Goal: Task Accomplishment & Management: Use online tool/utility

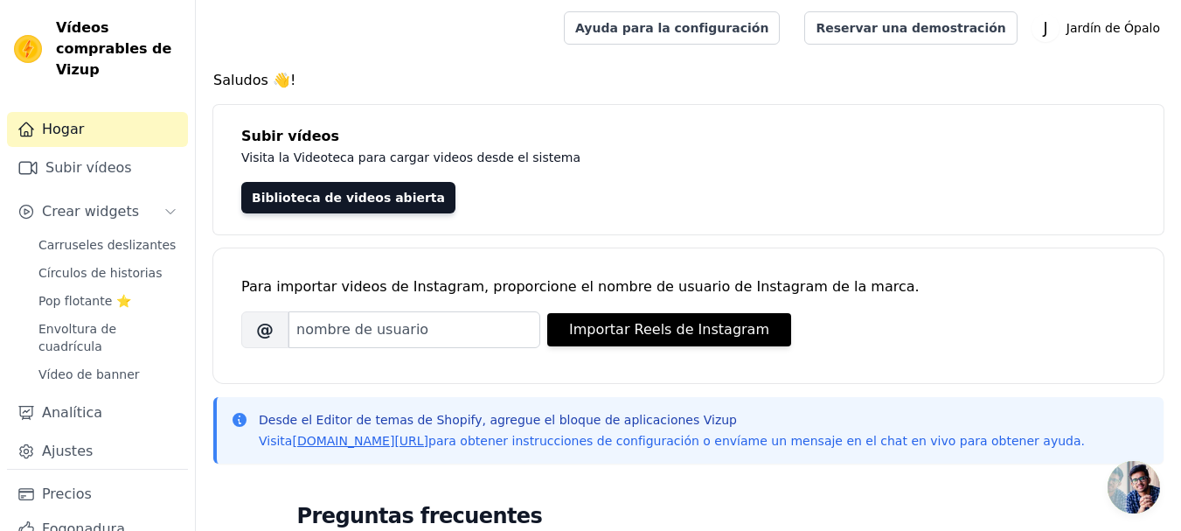
click at [387, 66] on main "Saludos 👋! Subir vídeos Visita la Videoteca para cargar videos desde el sistema…" at bounding box center [688, 529] width 985 height 946
click at [79, 243] on font "Carruseles deslizantes" at bounding box center [106, 245] width 137 height 14
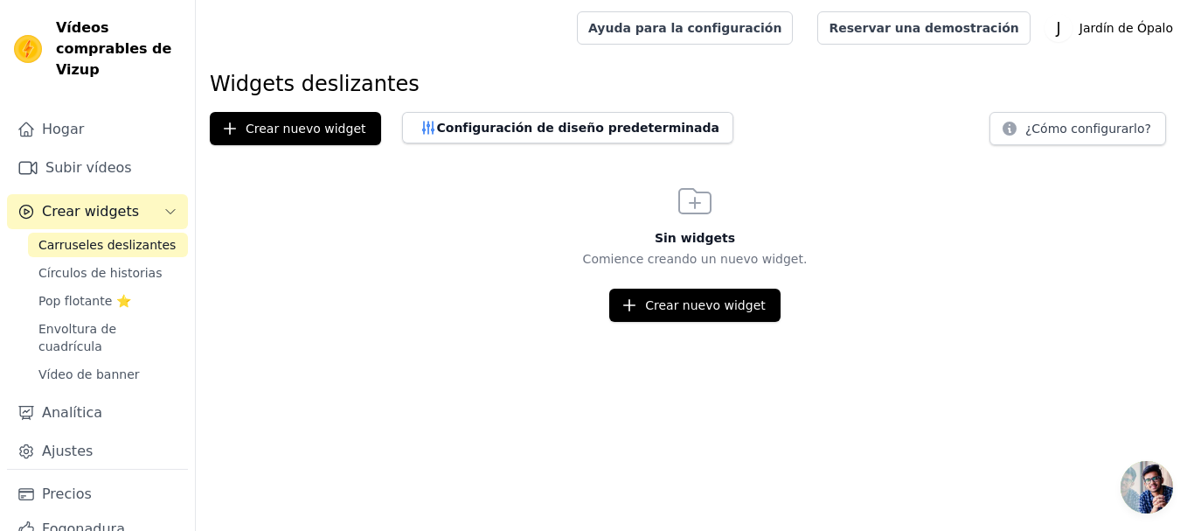
click at [476, 50] on div at bounding box center [383, 28] width 346 height 56
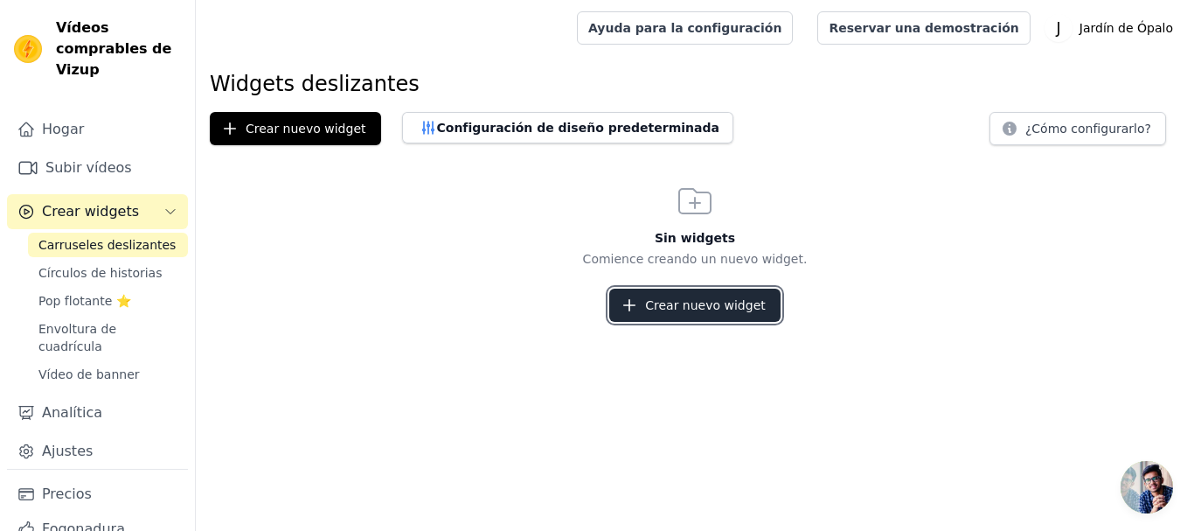
click at [724, 304] on font "Crear nuevo widget" at bounding box center [705, 305] width 121 height 14
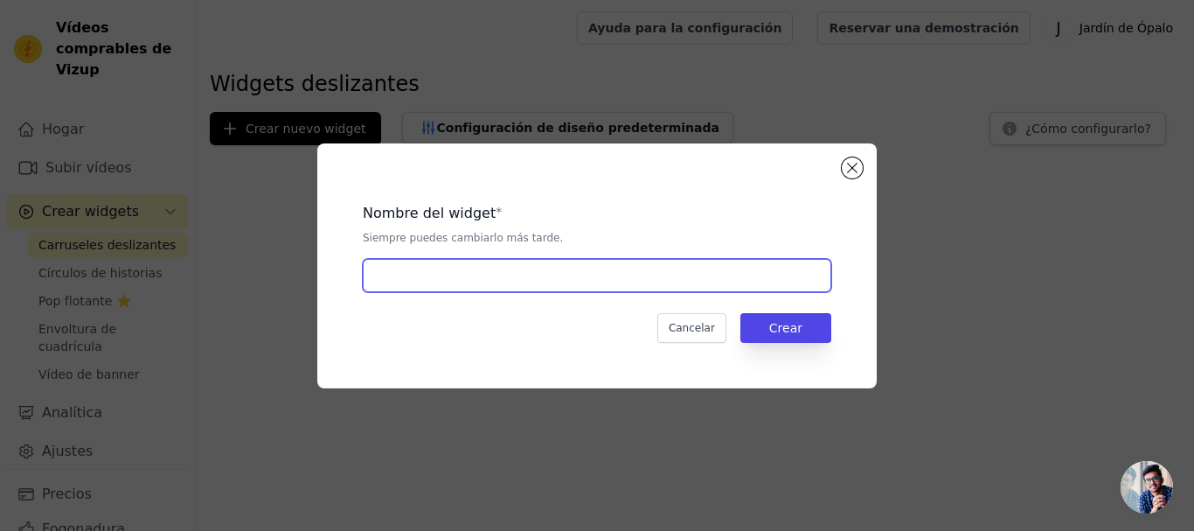
click at [476, 283] on input "text" at bounding box center [597, 275] width 469 height 33
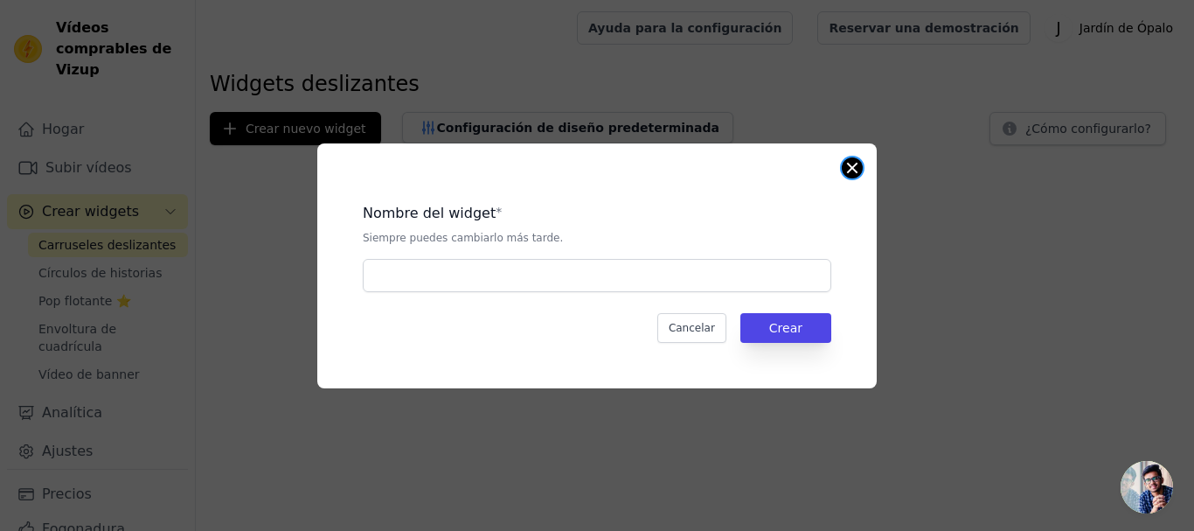
click at [850, 169] on button "Cerrar modal" at bounding box center [852, 167] width 21 height 21
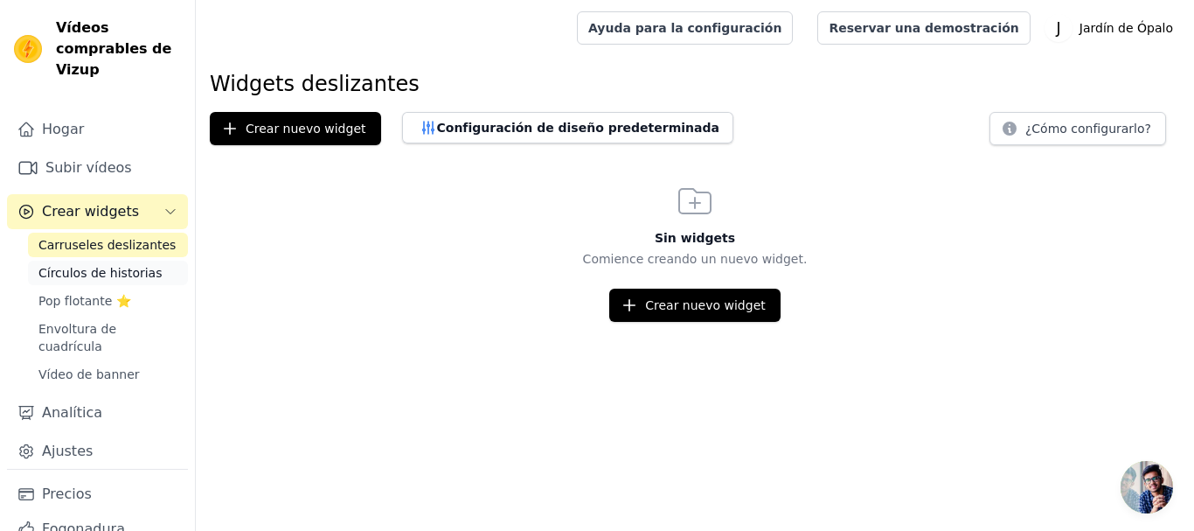
click at [110, 274] on font "Círculos de historias" at bounding box center [99, 273] width 123 height 14
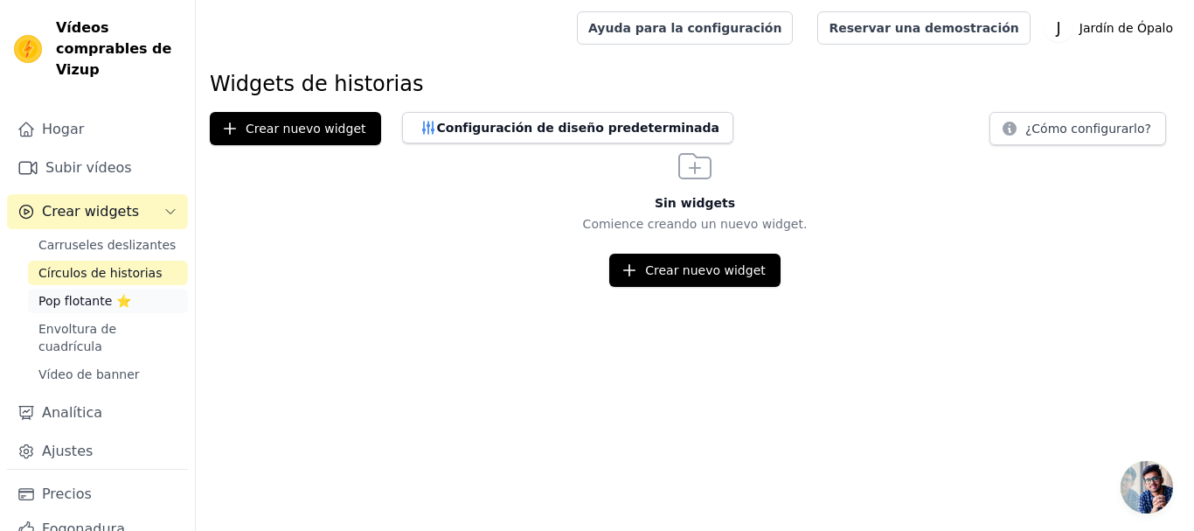
click at [79, 298] on font "Pop flotante ⭐" at bounding box center [84, 301] width 93 height 14
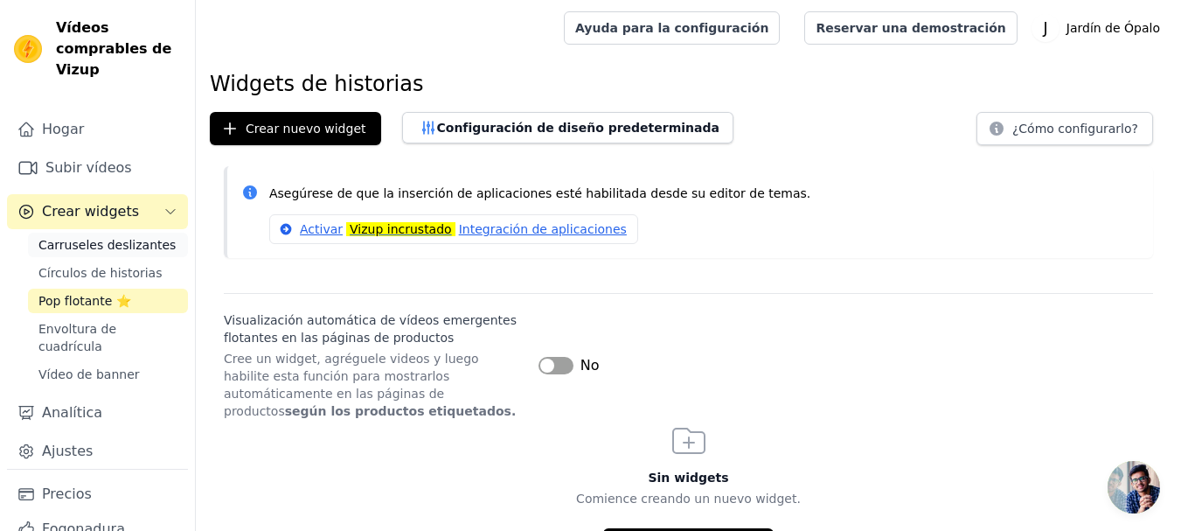
click at [82, 244] on font "Carruseles deslizantes" at bounding box center [106, 245] width 137 height 14
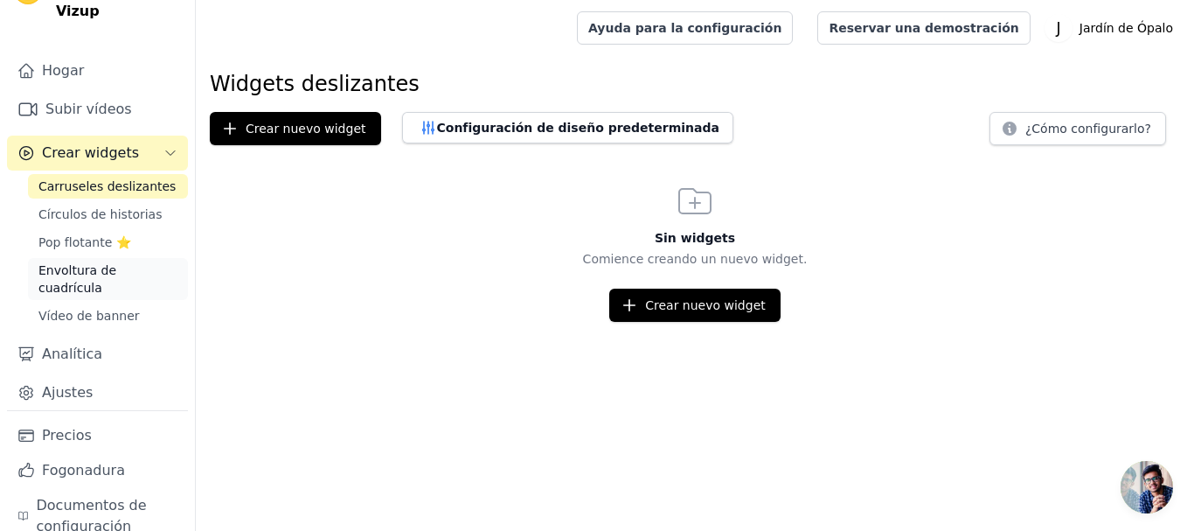
scroll to position [86, 0]
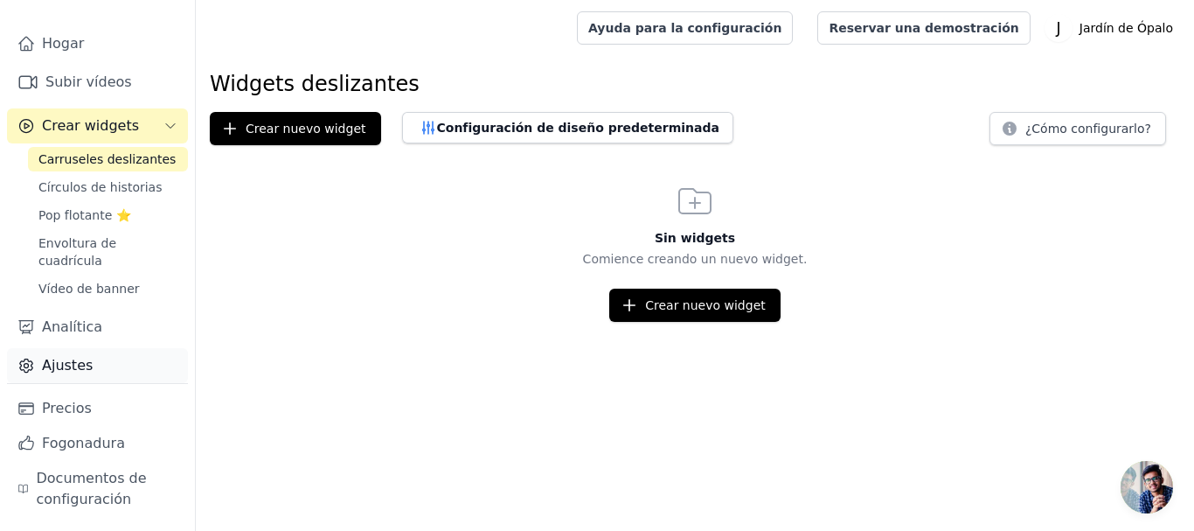
click at [77, 360] on font "Ajustes" at bounding box center [67, 365] width 51 height 17
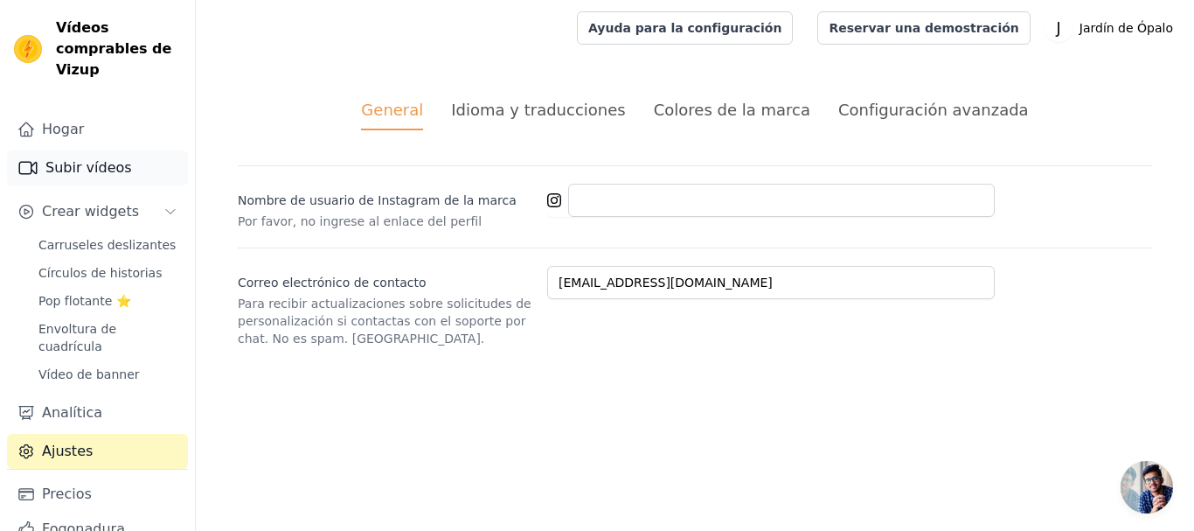
click at [95, 174] on font "Subir vídeos" at bounding box center [88, 167] width 87 height 17
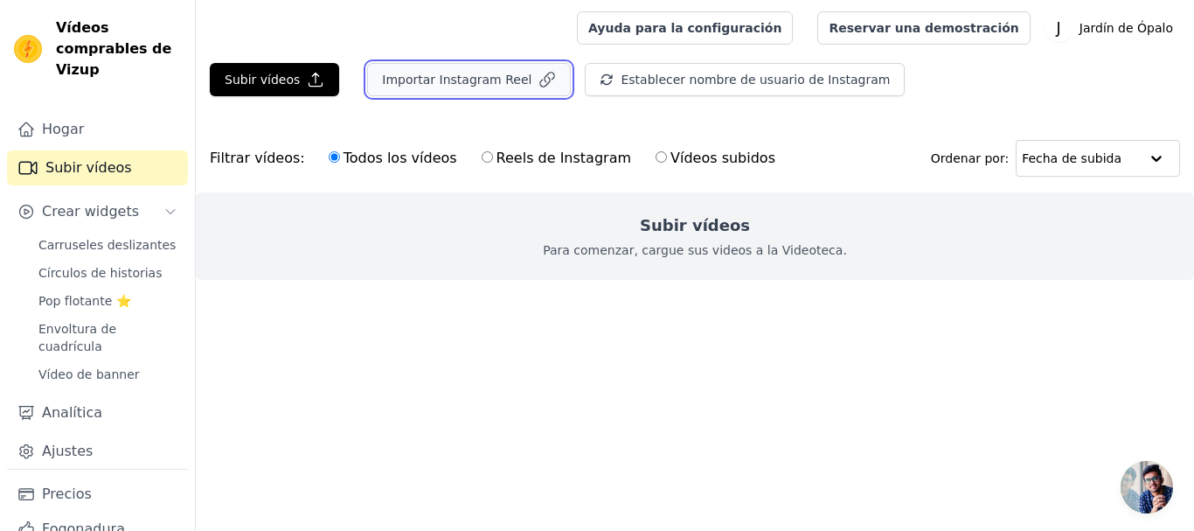
click at [429, 86] on font "Importar Instagram Reel" at bounding box center [456, 80] width 149 height 14
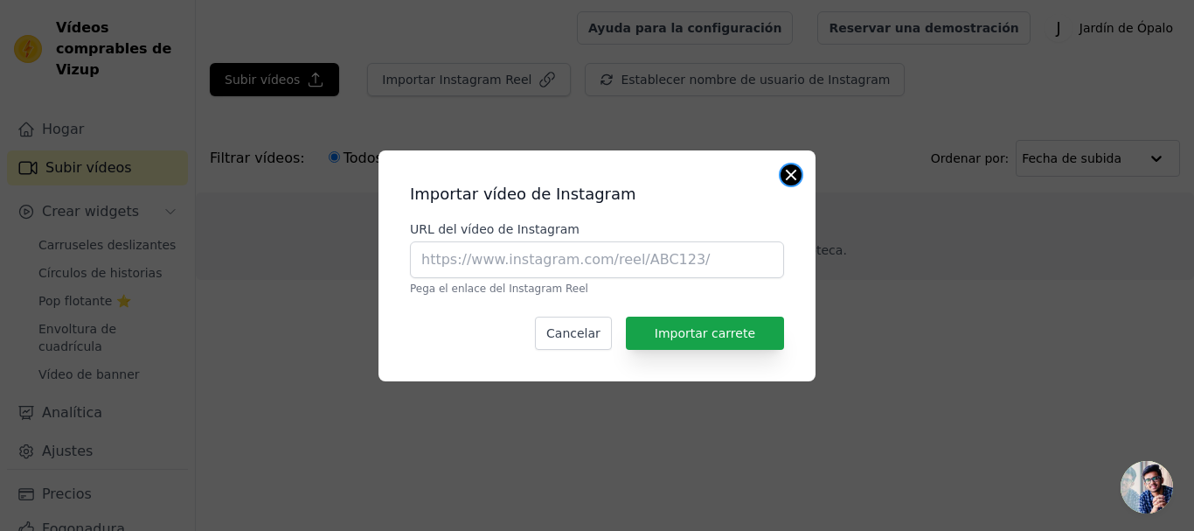
click at [794, 169] on button "Cerrar modal" at bounding box center [791, 174] width 21 height 21
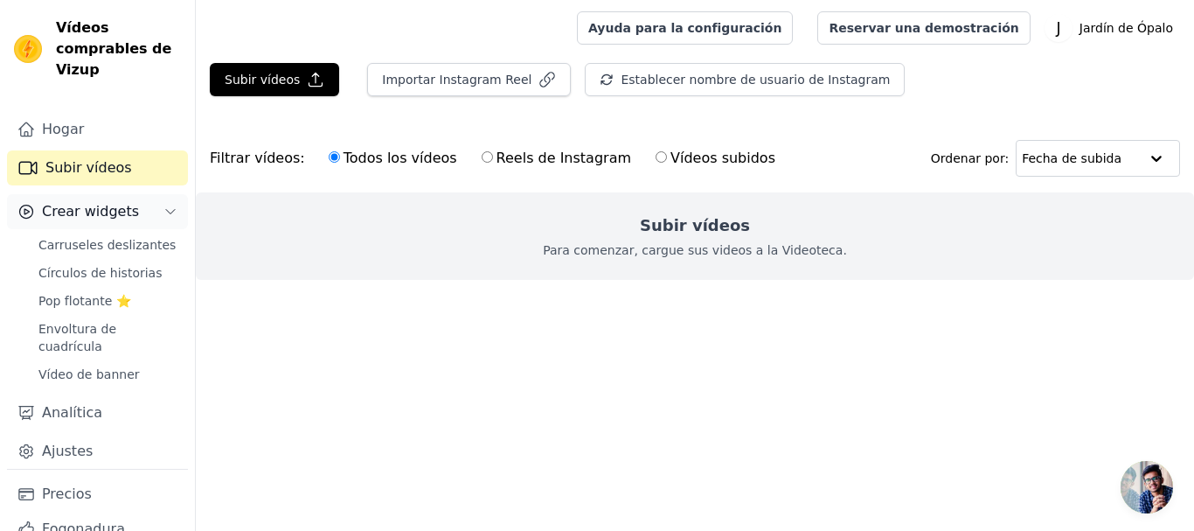
click at [166, 211] on icon "Barra lateral" at bounding box center [170, 212] width 9 height 4
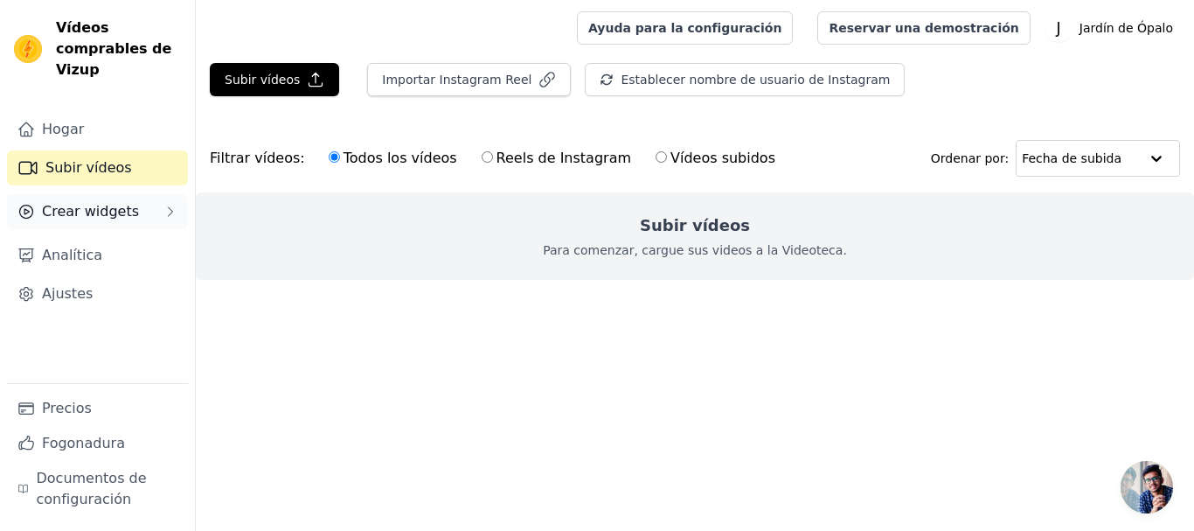
click at [166, 205] on icon "Barra lateral" at bounding box center [170, 212] width 14 height 14
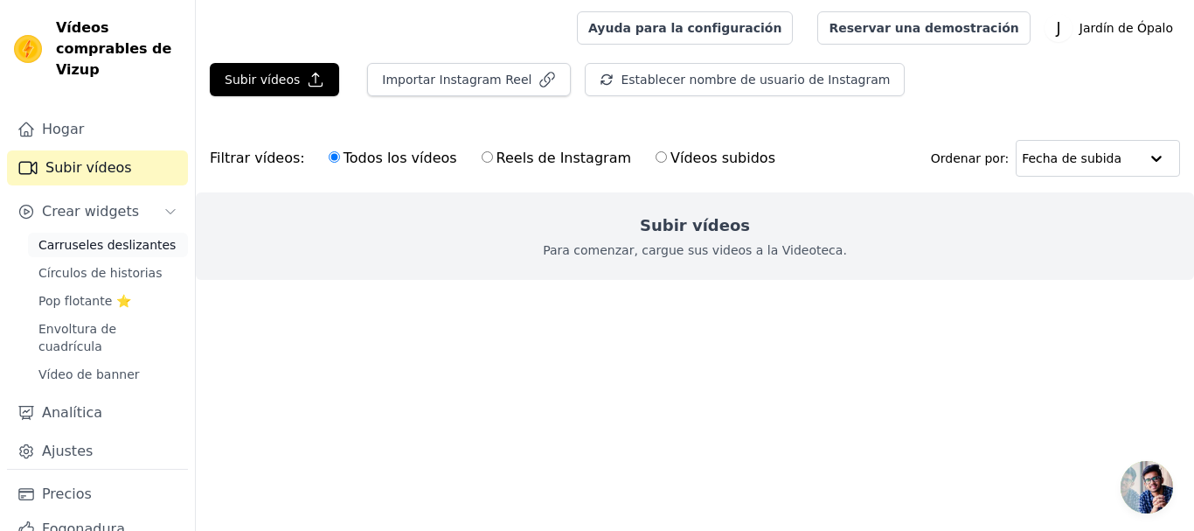
click at [80, 246] on font "Carruseles deslizantes" at bounding box center [106, 245] width 137 height 14
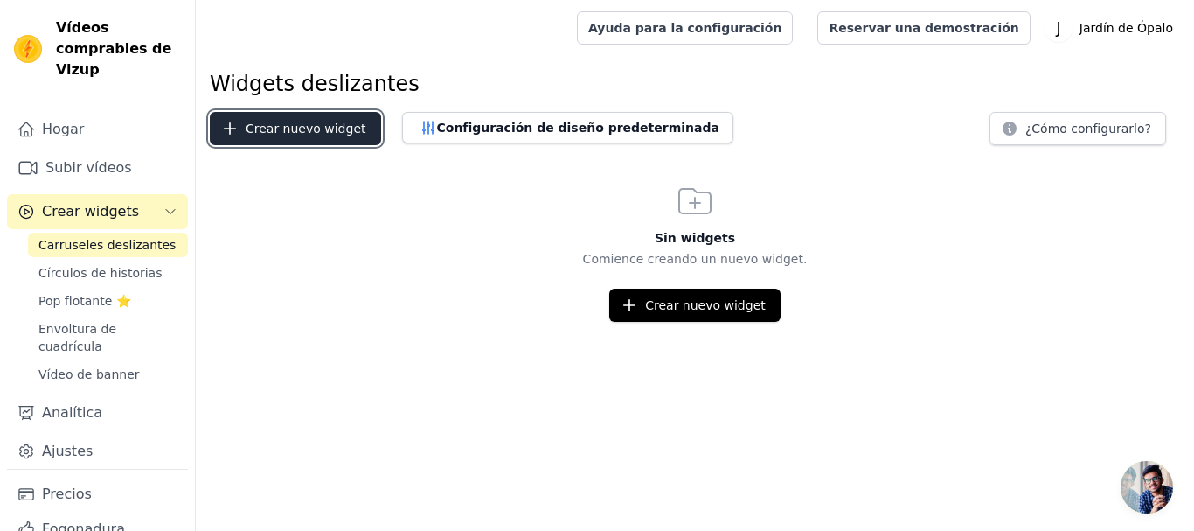
click at [319, 124] on font "Crear nuevo widget" at bounding box center [306, 128] width 121 height 14
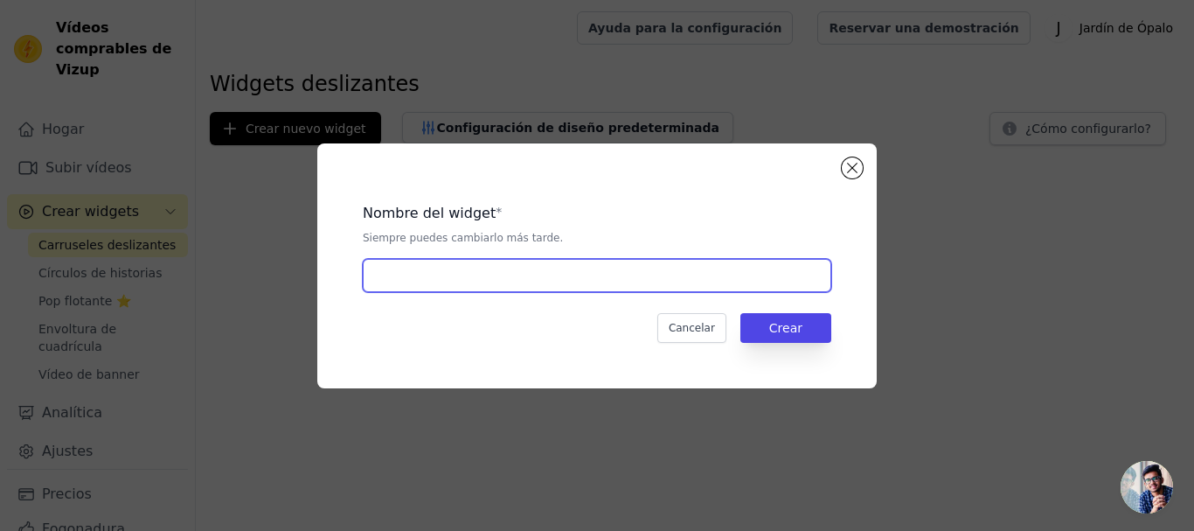
click at [491, 267] on input "text" at bounding box center [597, 275] width 469 height 33
type input "Prueba 1"
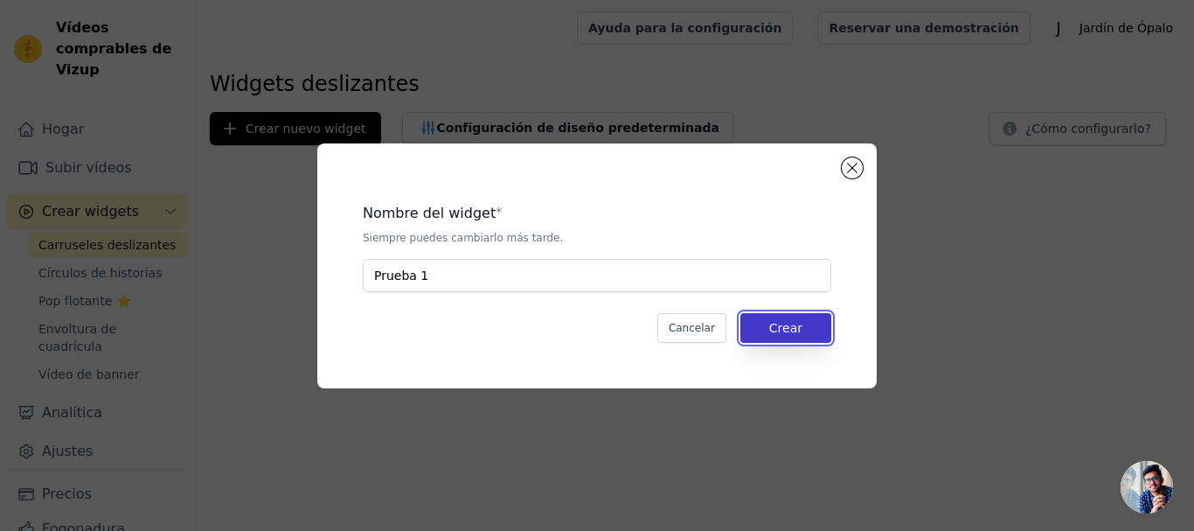
click at [773, 333] on font "Crear" at bounding box center [785, 328] width 33 height 14
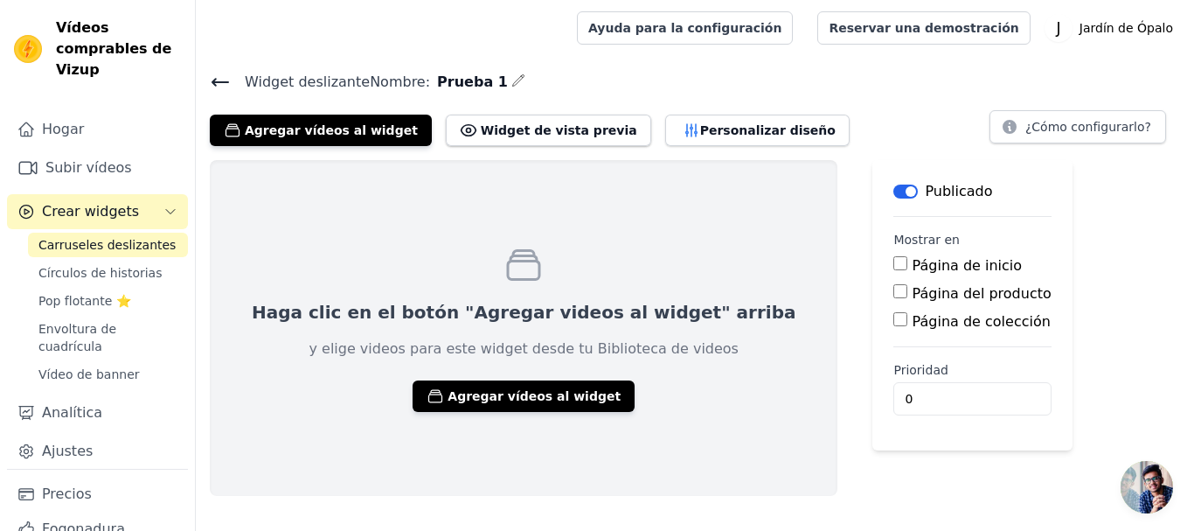
click at [893, 262] on input "Página de inicio" at bounding box center [900, 263] width 14 height 14
checkbox input "true"
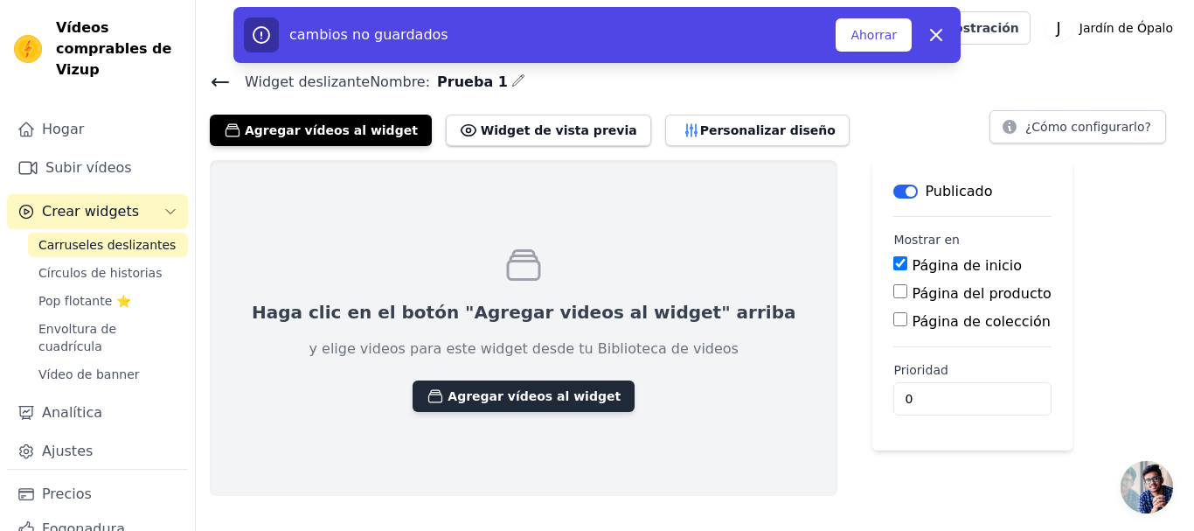
click at [476, 398] on font "Agregar vídeos al widget" at bounding box center [534, 396] width 173 height 14
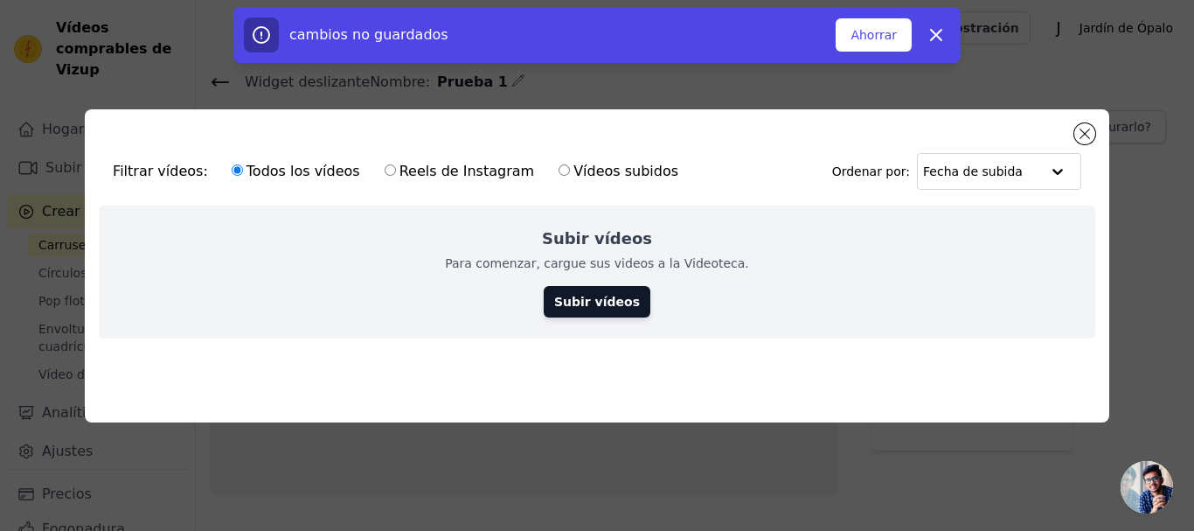
click at [385, 168] on input "Reels de Instagram" at bounding box center [390, 169] width 11 height 11
radio input "true"
click at [583, 295] on font "Subir vídeos" at bounding box center [597, 302] width 86 height 14
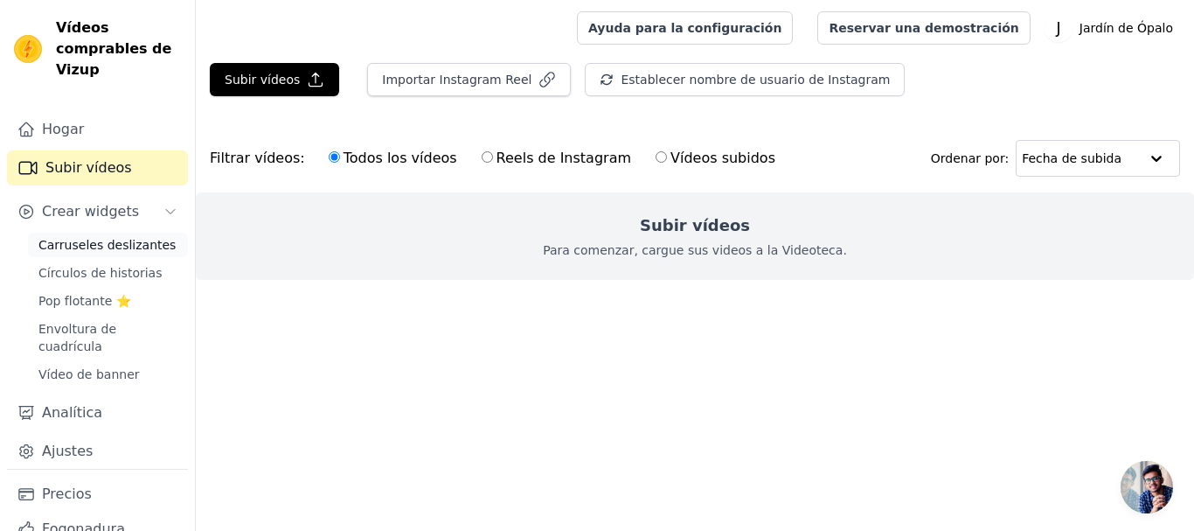
click at [99, 246] on font "Carruseles deslizantes" at bounding box center [106, 245] width 137 height 14
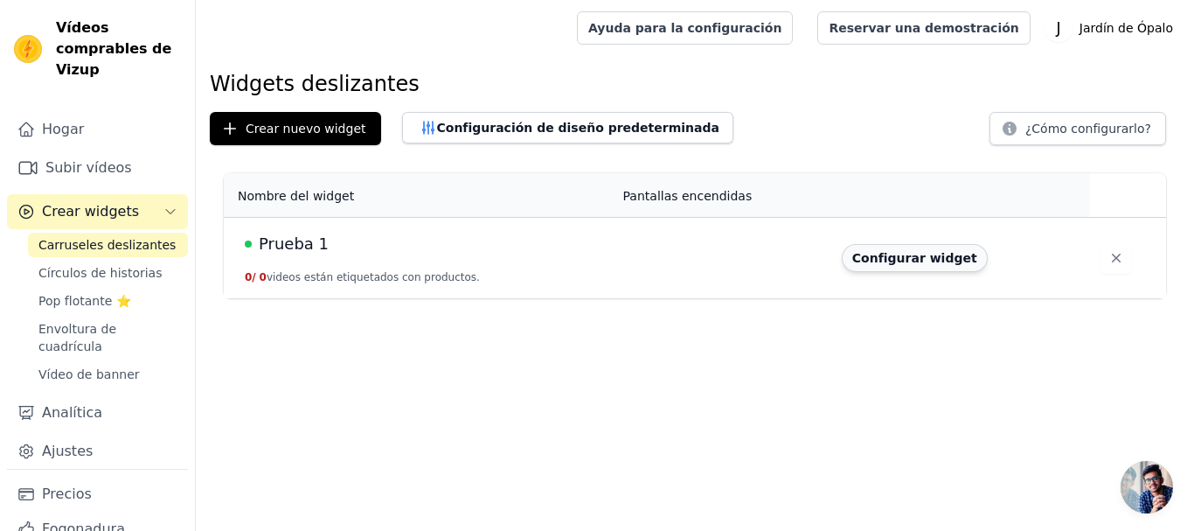
click at [906, 255] on font "Configurar widget" at bounding box center [914, 258] width 125 height 14
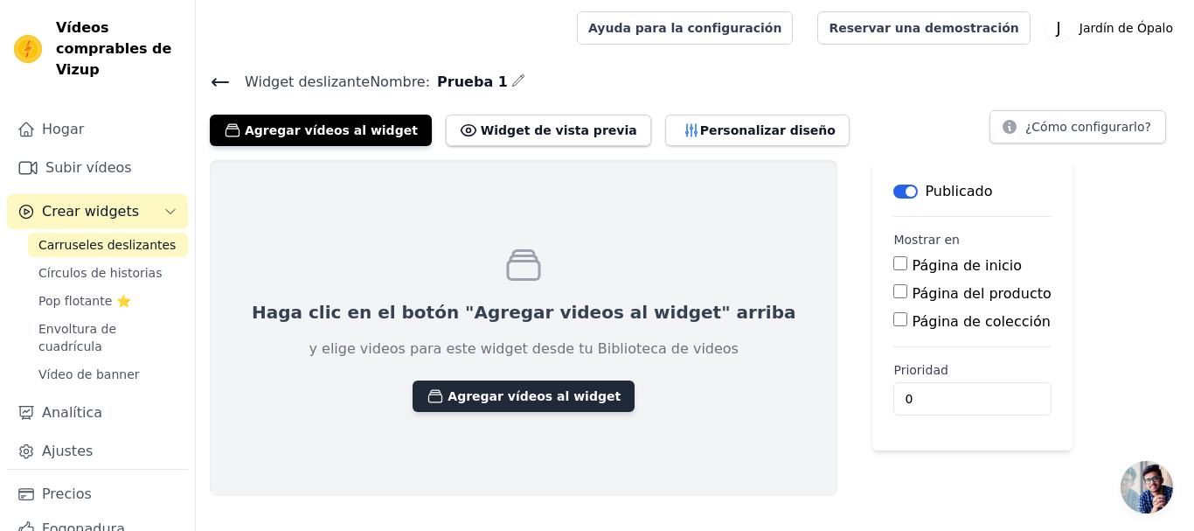
click at [481, 394] on font "Agregar vídeos al widget" at bounding box center [534, 396] width 173 height 14
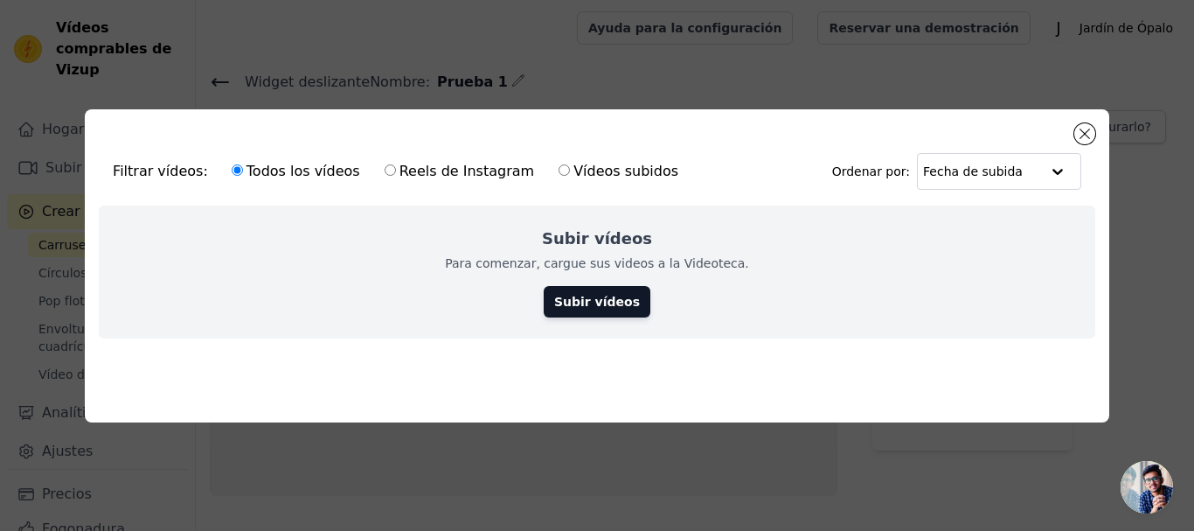
click at [559, 165] on input "Vídeos subidos" at bounding box center [564, 169] width 11 height 11
radio input "true"
click at [399, 170] on font "Reels de Instagram" at bounding box center [466, 171] width 135 height 17
click at [385, 170] on input "Reels de Instagram" at bounding box center [390, 169] width 11 height 11
radio input "true"
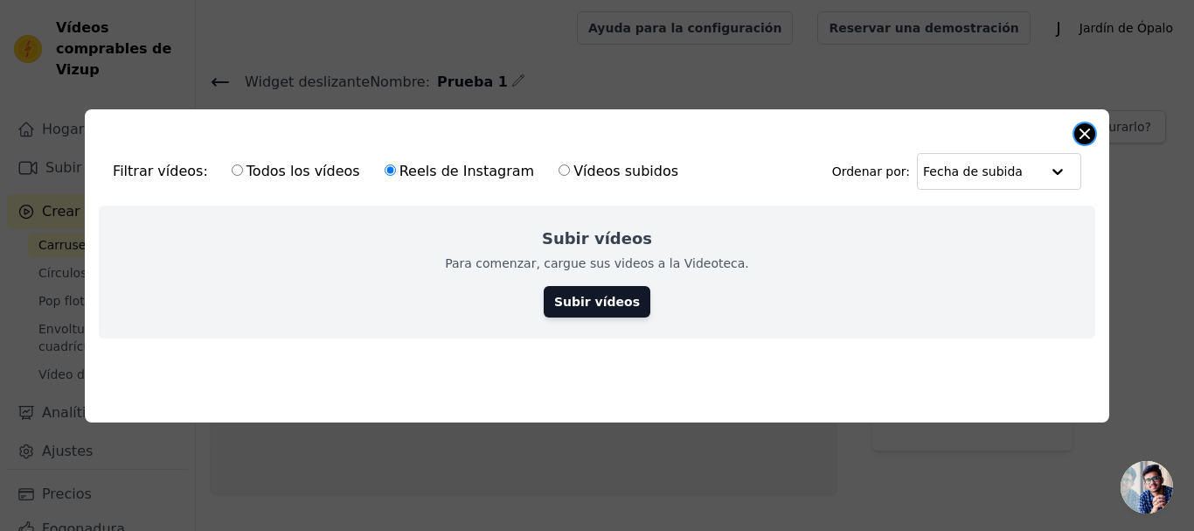
click at [1089, 129] on button "Cerrar modal" at bounding box center [1084, 133] width 21 height 21
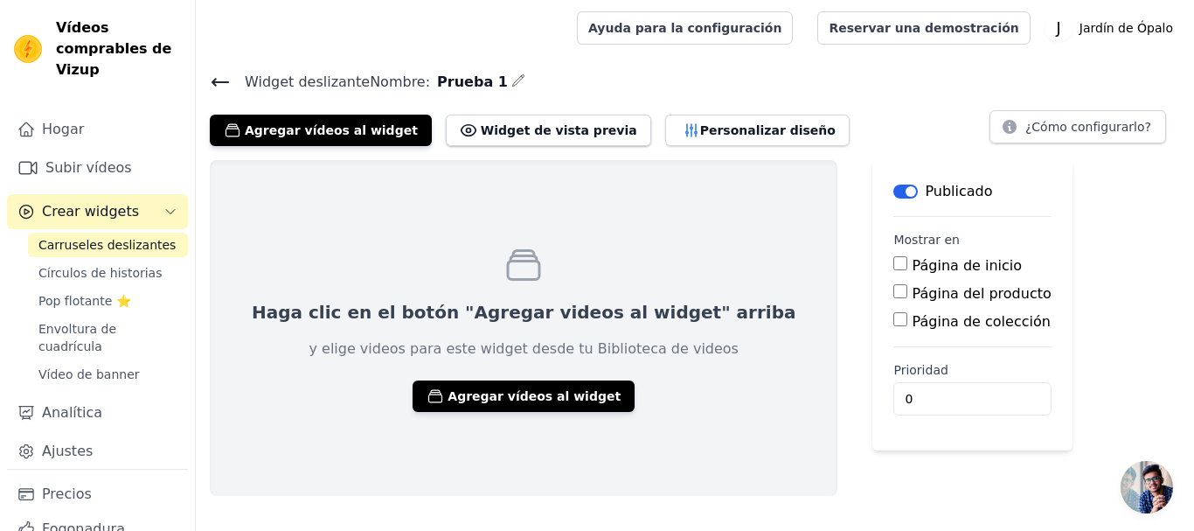
scroll to position [86, 0]
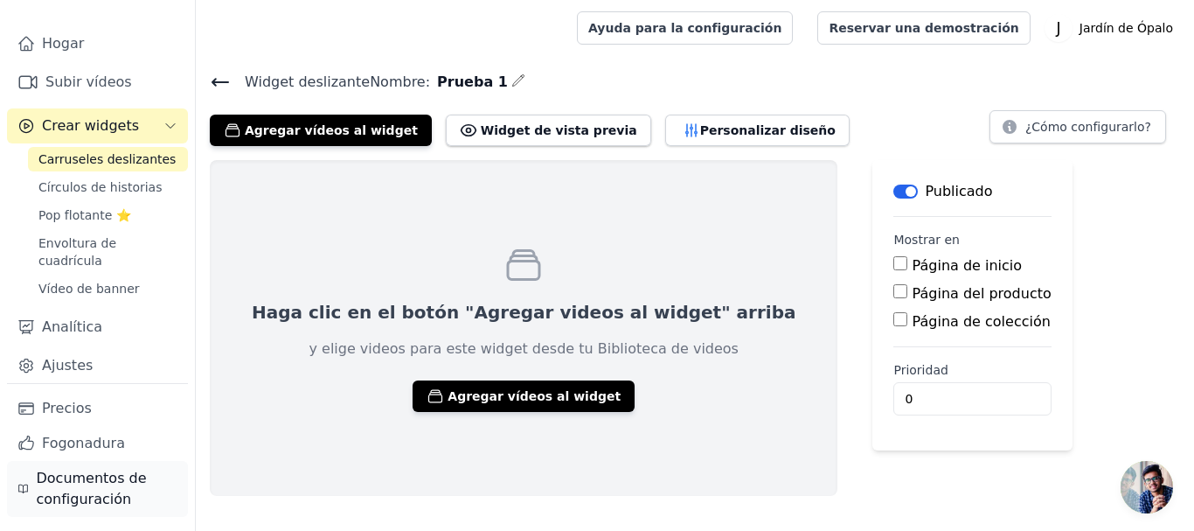
click at [116, 476] on font "Documentos de configuración" at bounding box center [91, 488] width 110 height 38
click at [109, 159] on font "Carruseles deslizantes" at bounding box center [106, 159] width 137 height 14
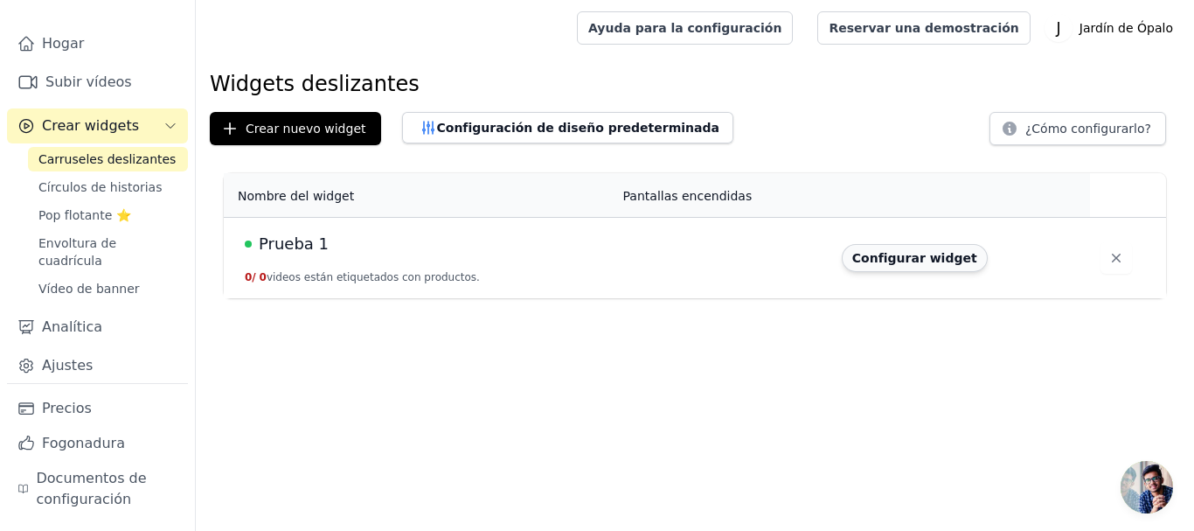
click at [915, 261] on font "Configurar widget" at bounding box center [914, 258] width 125 height 14
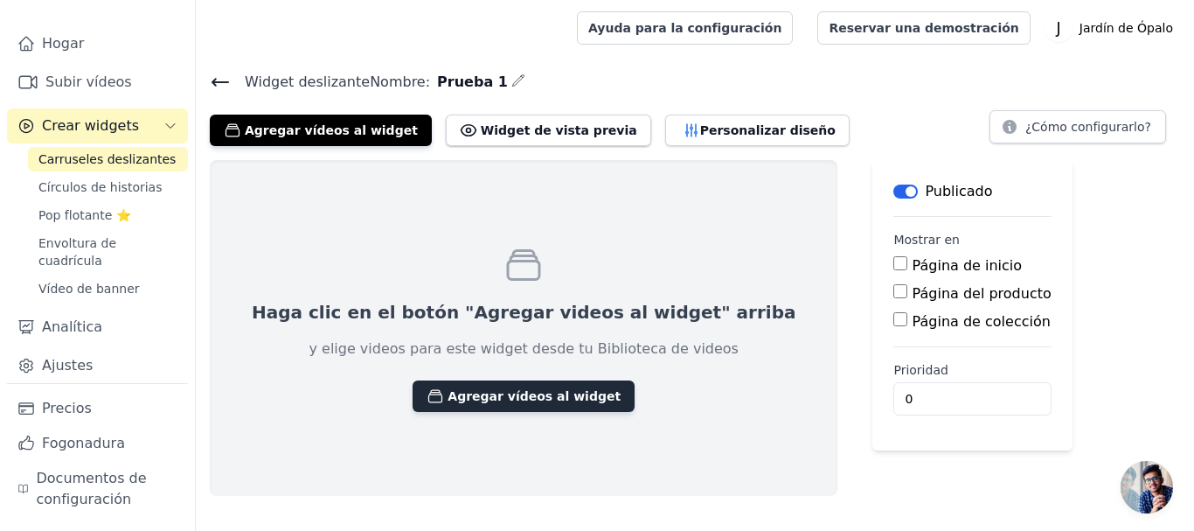
click at [509, 401] on font "Agregar vídeos al widget" at bounding box center [534, 396] width 173 height 14
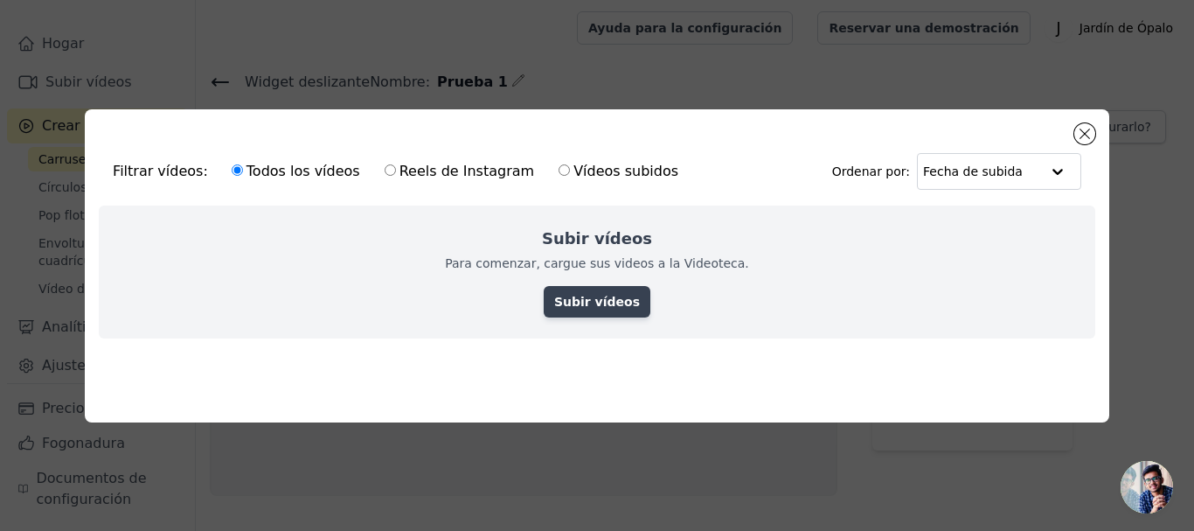
click at [597, 295] on font "Subir vídeos" at bounding box center [597, 302] width 86 height 14
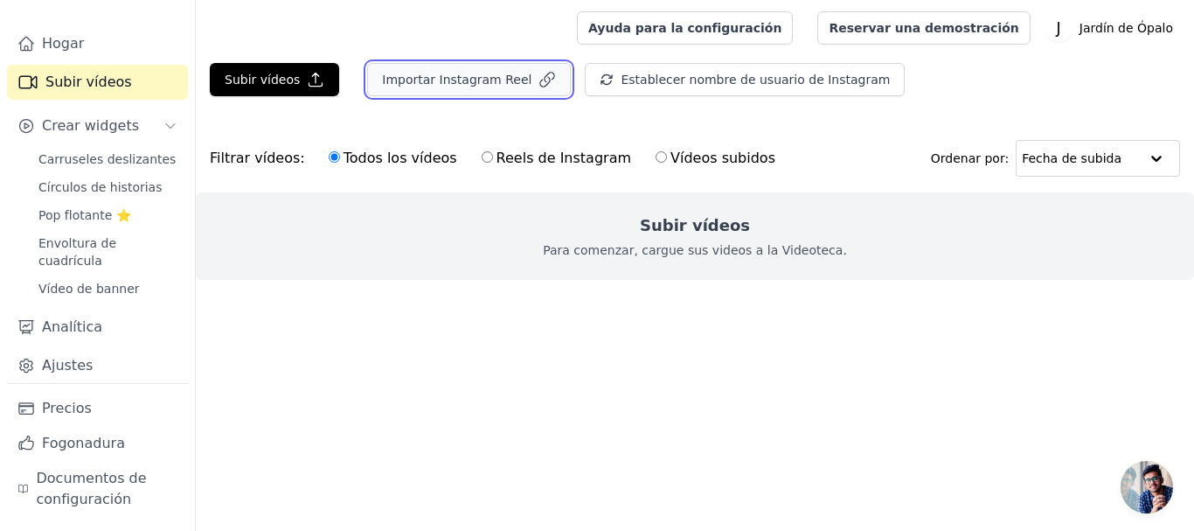
click at [451, 75] on font "Importar Instagram Reel" at bounding box center [456, 80] width 149 height 14
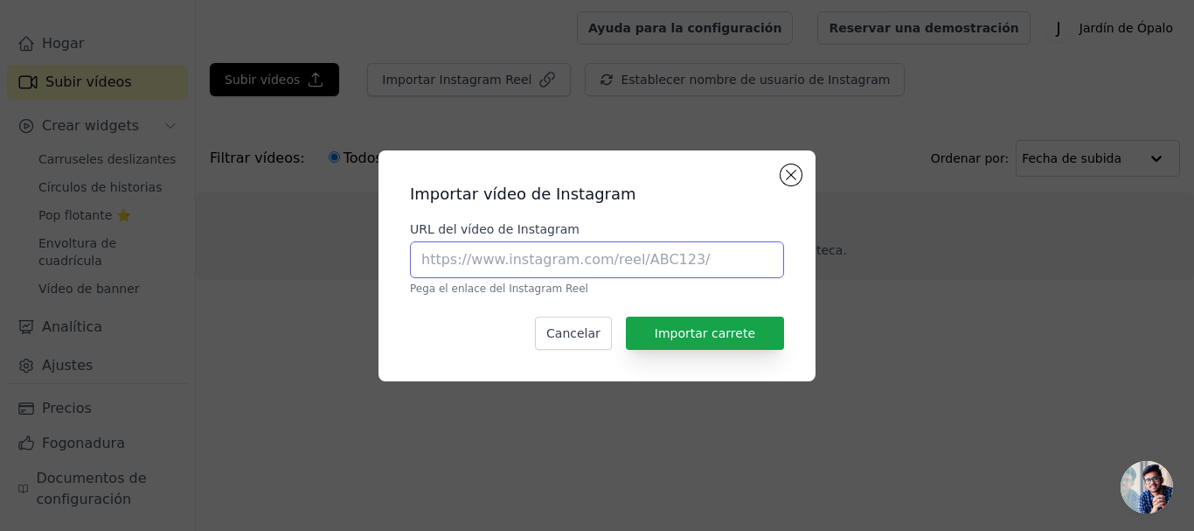
click at [560, 258] on input "URL del vídeo de Instagram" at bounding box center [597, 259] width 374 height 37
paste input "[URL][DOMAIN_NAME]"
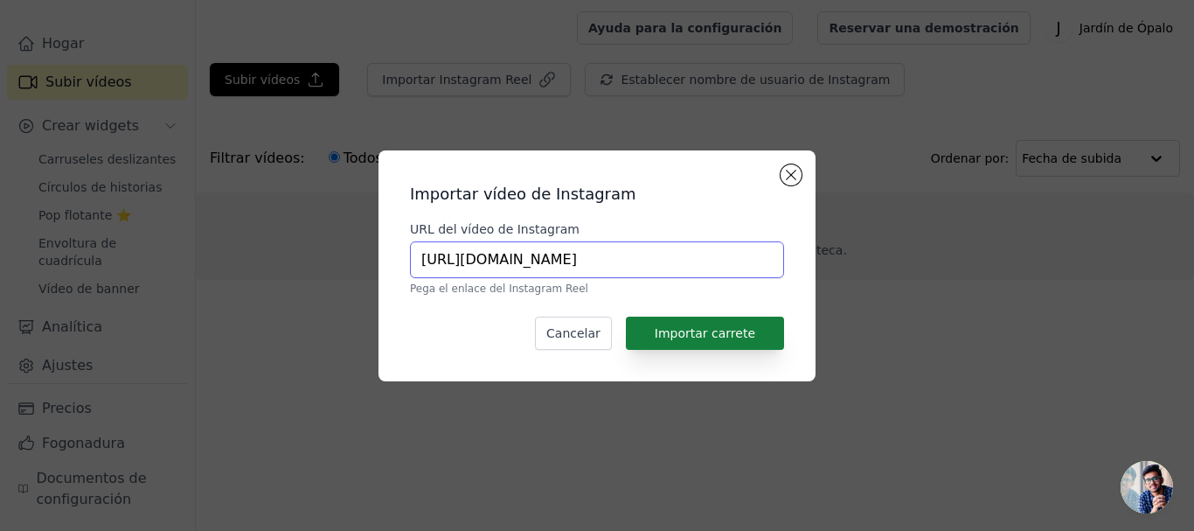
type input "[URL][DOMAIN_NAME]"
click at [704, 329] on font "Importar carrete" at bounding box center [705, 333] width 101 height 14
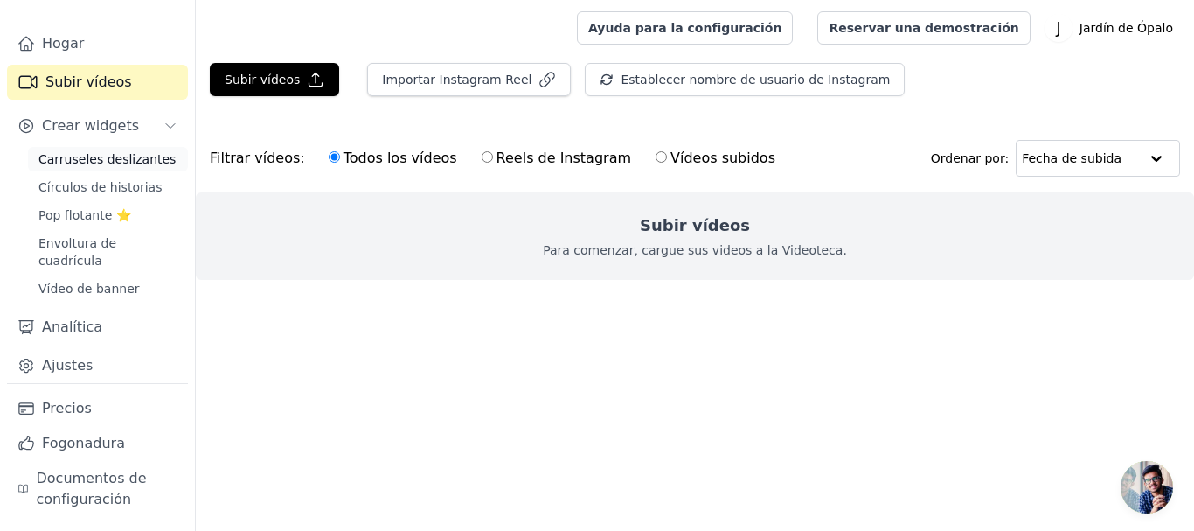
click at [78, 160] on font "Carruseles deslizantes" at bounding box center [106, 159] width 137 height 14
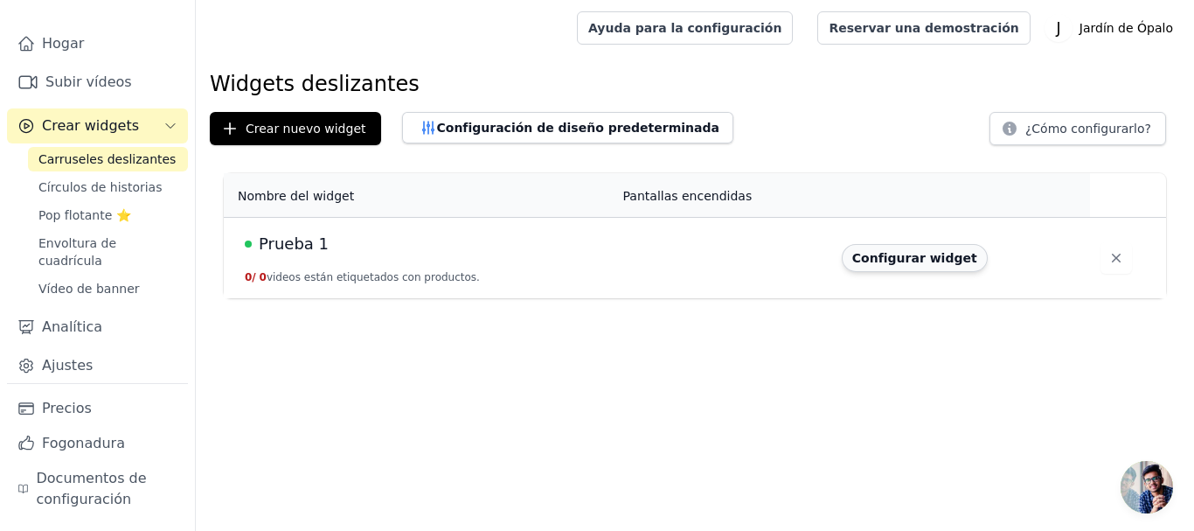
click at [911, 256] on font "Configurar widget" at bounding box center [914, 258] width 125 height 14
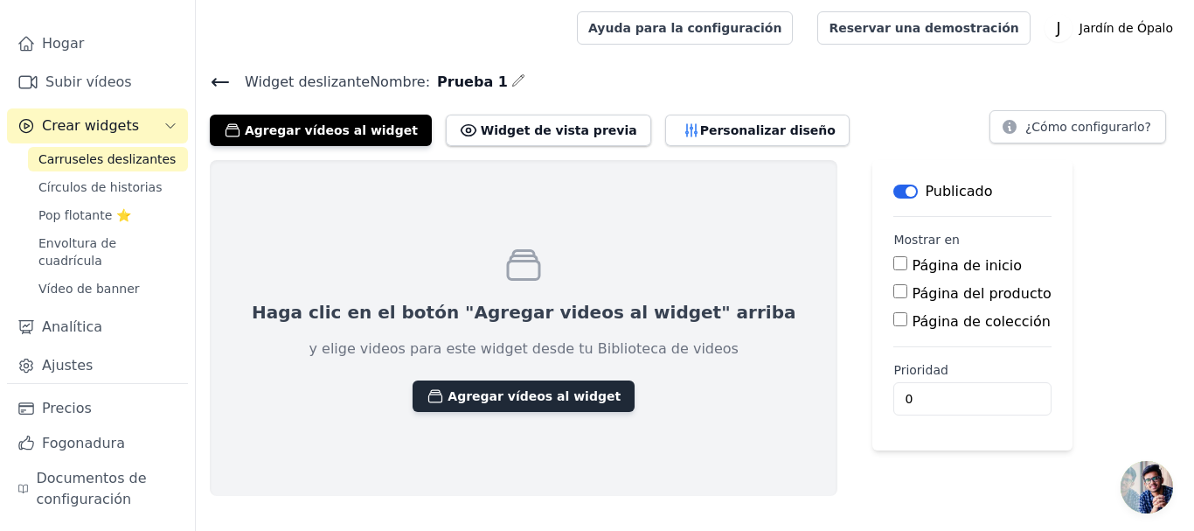
click at [491, 397] on font "Agregar vídeos al widget" at bounding box center [534, 396] width 173 height 14
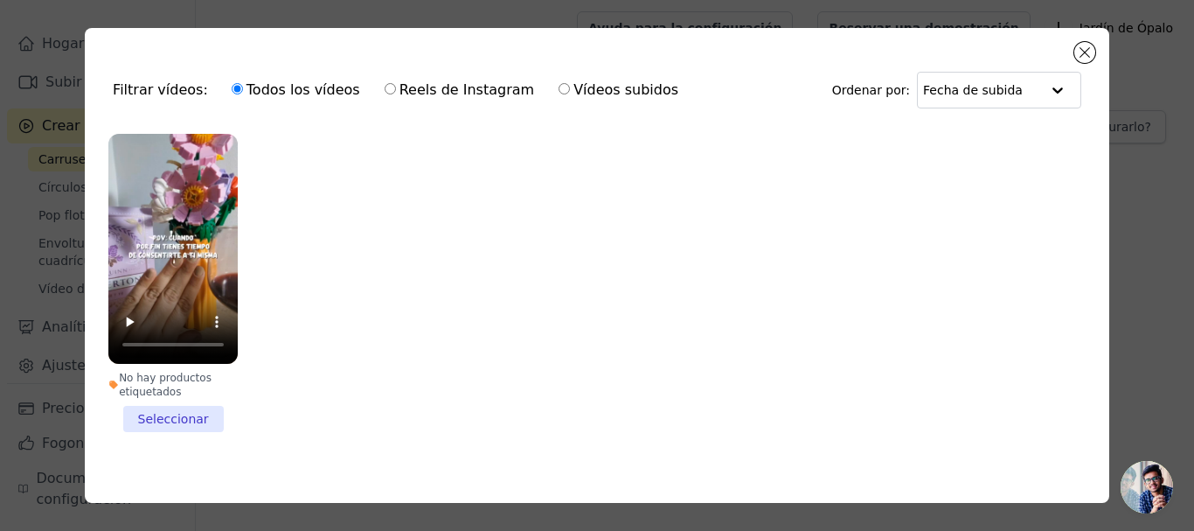
click at [173, 410] on li "No hay productos etiquetados Seleccionar" at bounding box center [172, 283] width 129 height 298
click at [0, 0] on input "No hay productos etiquetados Seleccionar" at bounding box center [0, 0] width 0 height 0
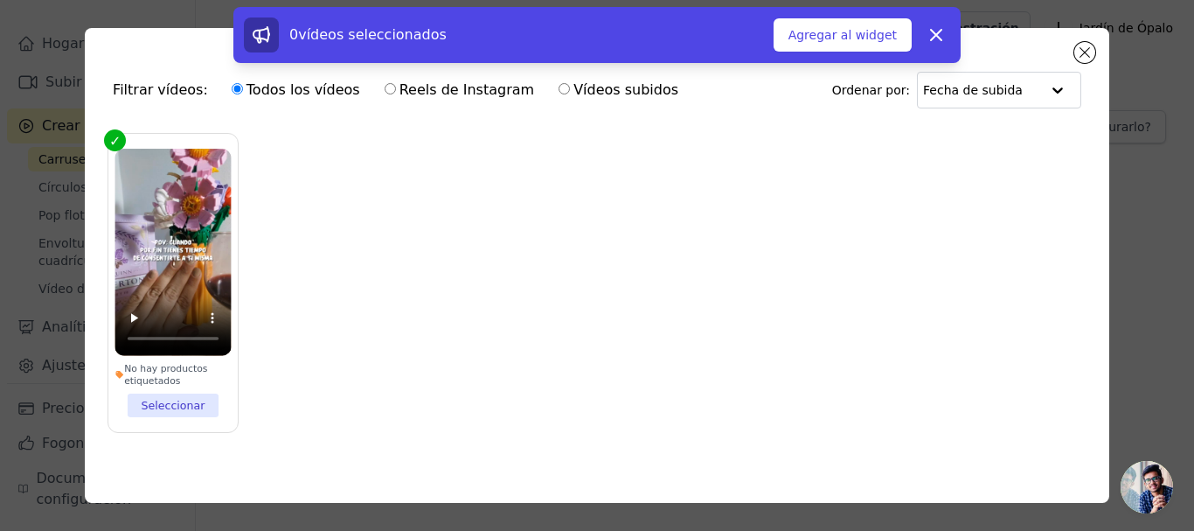
click at [132, 367] on font "No hay productos etiquetados" at bounding box center [165, 375] width 83 height 24
click at [0, 0] on input "No hay productos etiquetados Seleccionar" at bounding box center [0, 0] width 0 height 0
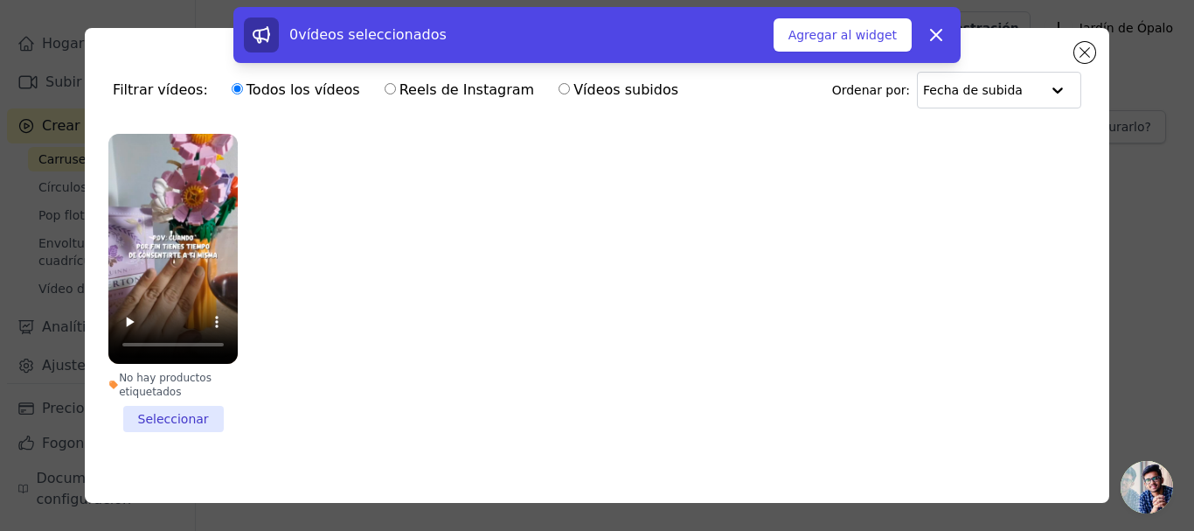
click at [162, 407] on li "No hay productos etiquetados Seleccionar" at bounding box center [172, 283] width 129 height 298
click at [0, 0] on input "No hay productos etiquetados Seleccionar" at bounding box center [0, 0] width 0 height 0
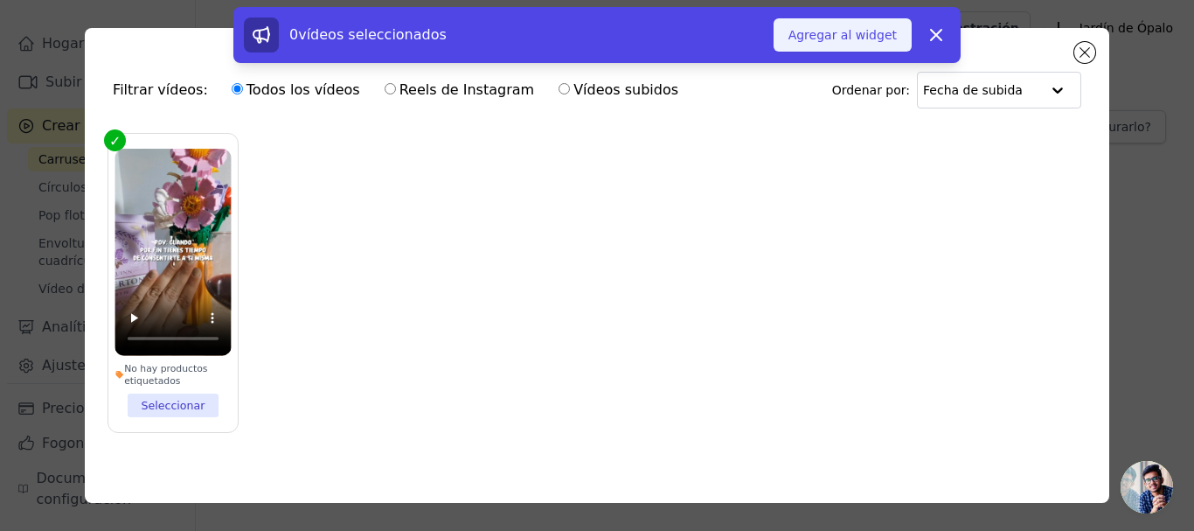
click at [843, 28] on font "Agregar al widget" at bounding box center [842, 35] width 108 height 14
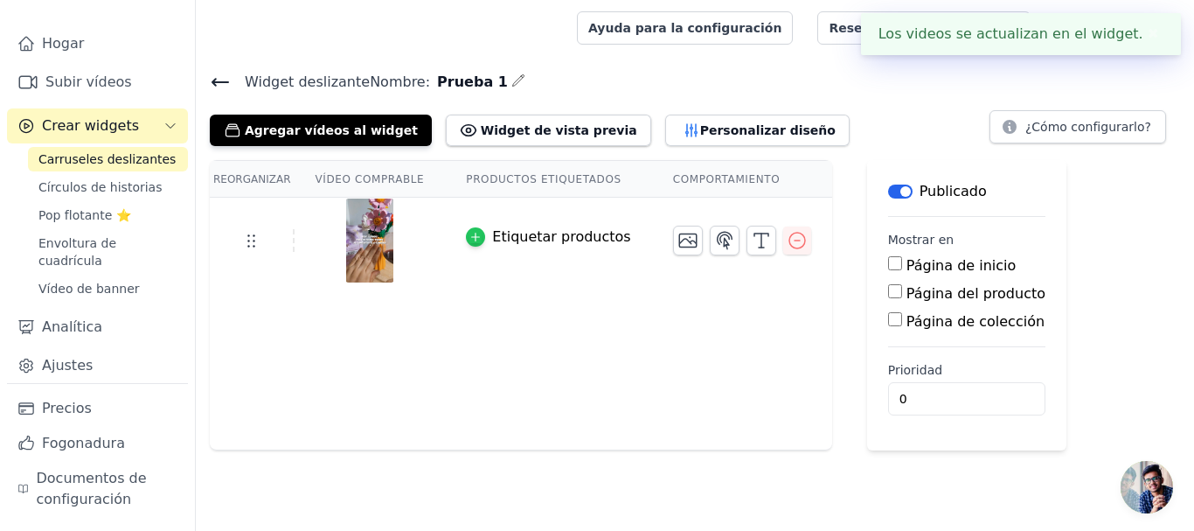
click at [469, 237] on icon "button" at bounding box center [475, 237] width 12 height 12
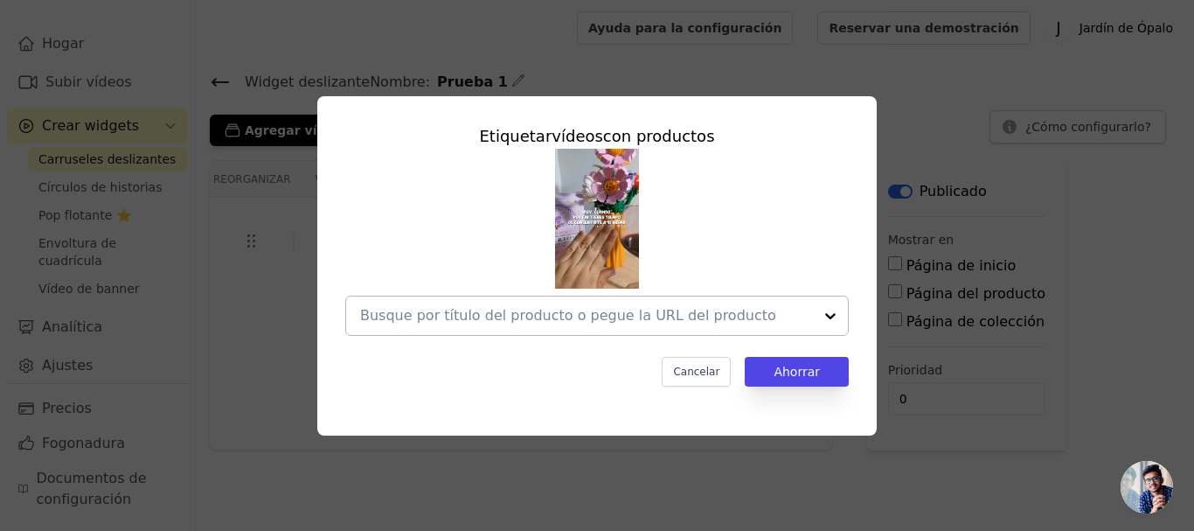
click at [478, 317] on input "text" at bounding box center [586, 315] width 453 height 21
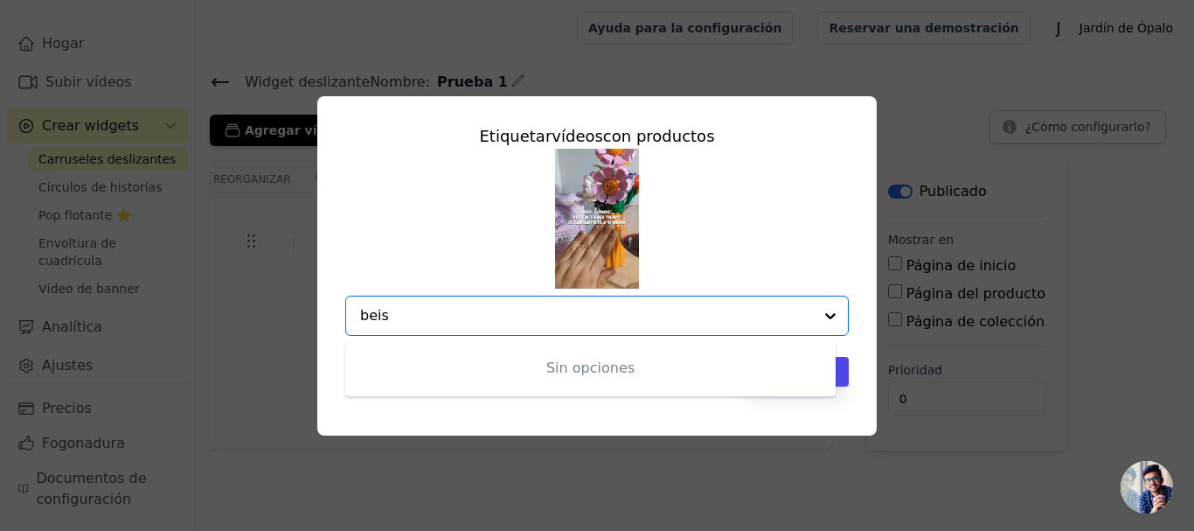
type input "bei"
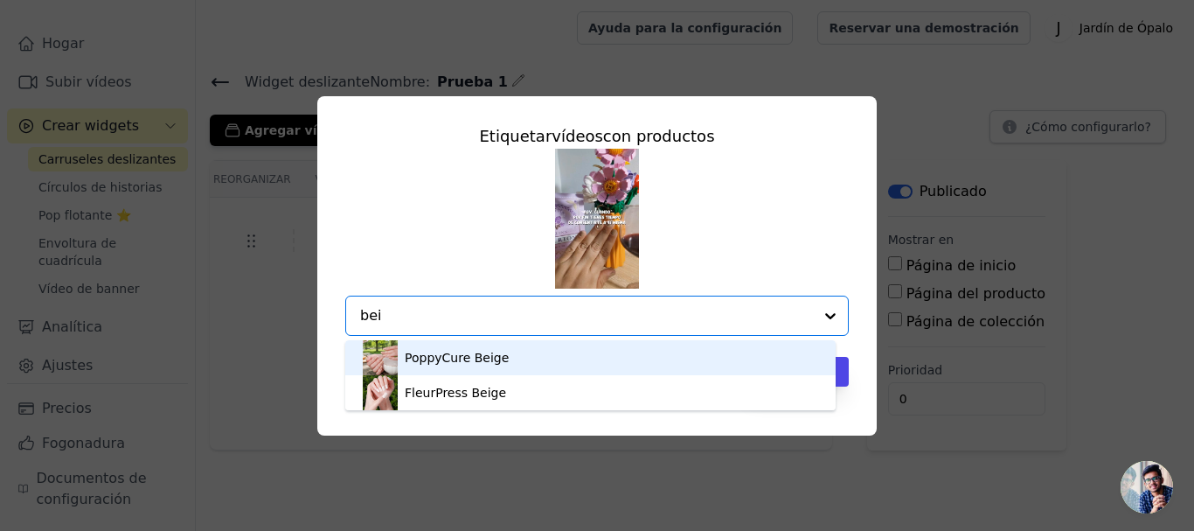
click at [448, 364] on font "PoppyCure Beige" at bounding box center [457, 358] width 104 height 14
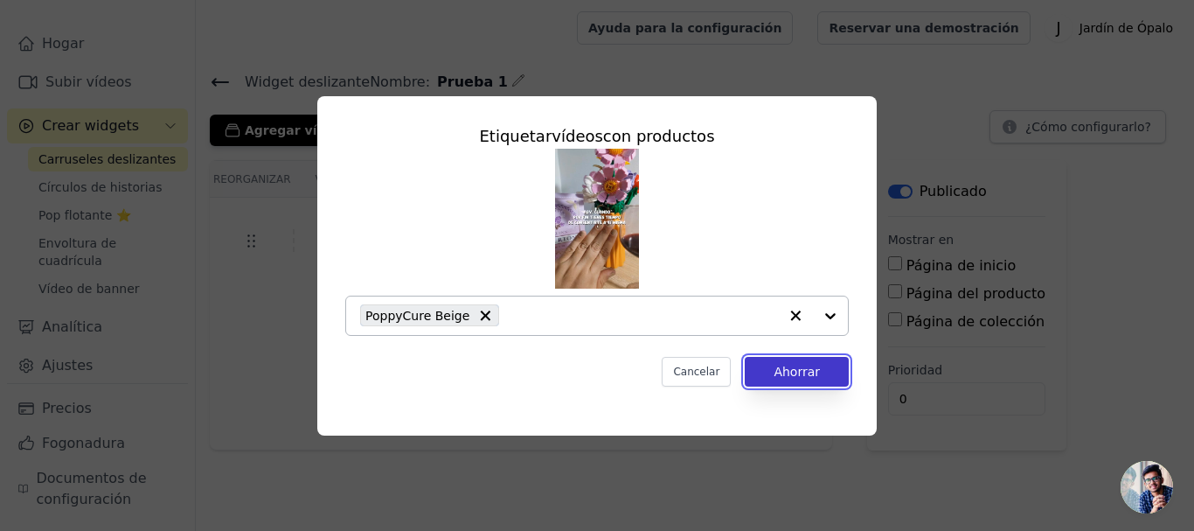
click at [774, 370] on button "Ahorrar" at bounding box center [797, 372] width 104 height 30
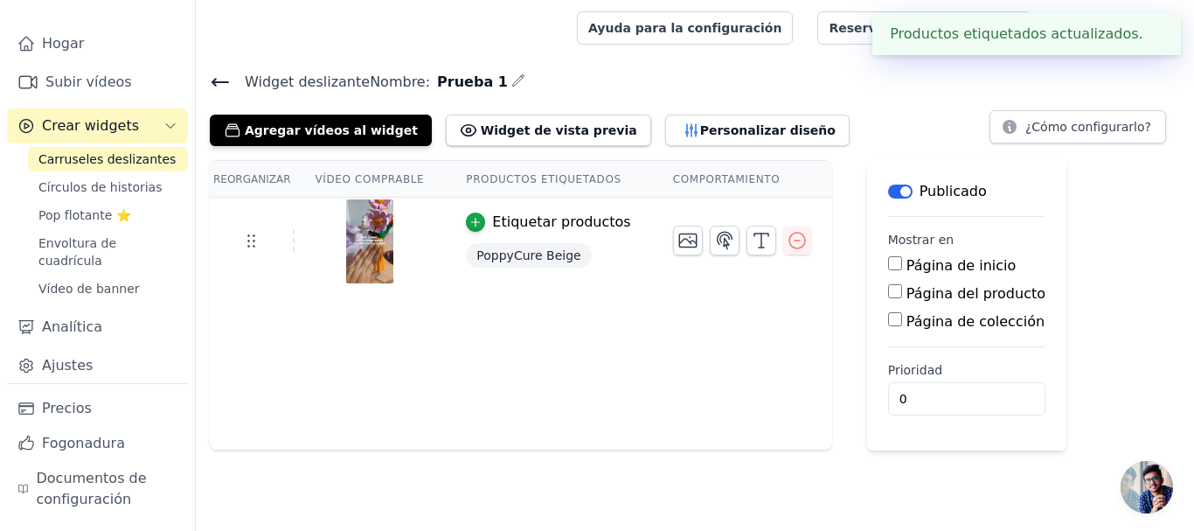
click at [1150, 32] on font "✖" at bounding box center [1153, 33] width 11 height 17
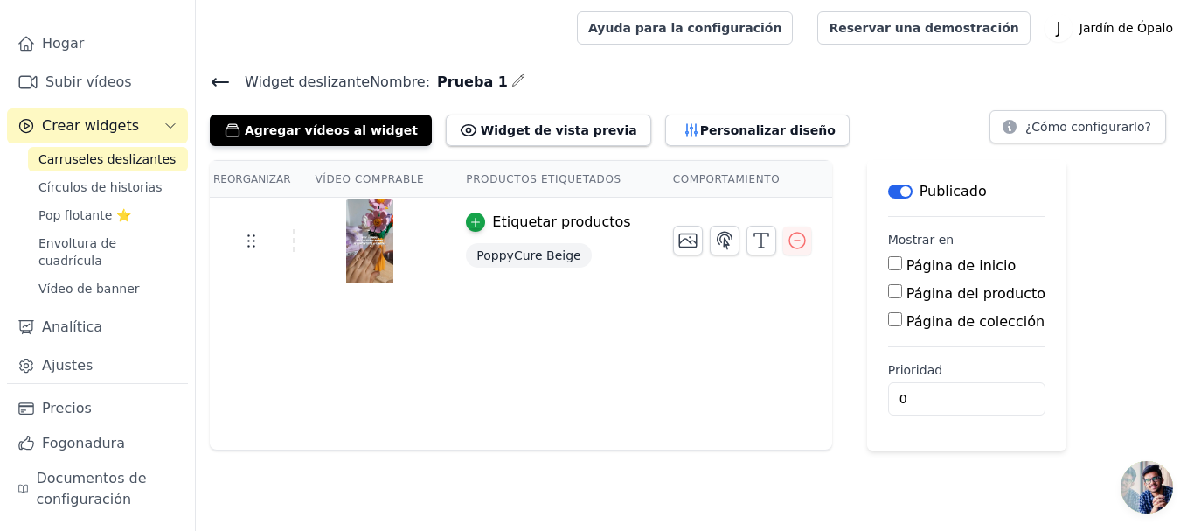
click at [888, 261] on input "Página de inicio" at bounding box center [895, 263] width 14 height 14
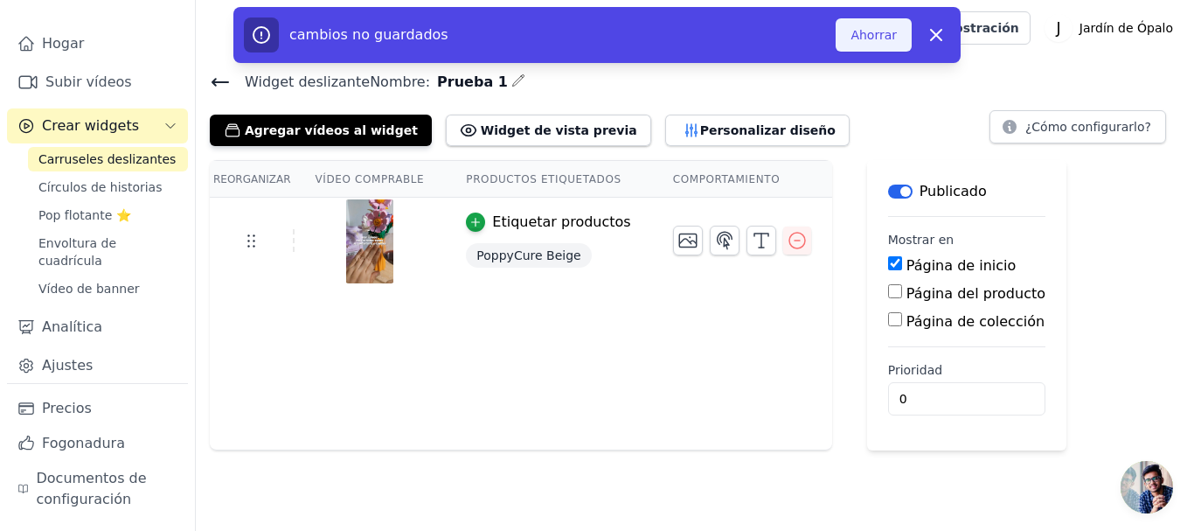
click at [852, 35] on button "Ahorrar" at bounding box center [874, 34] width 76 height 33
click at [941, 29] on icon "button" at bounding box center [936, 34] width 21 height 21
checkbox input "false"
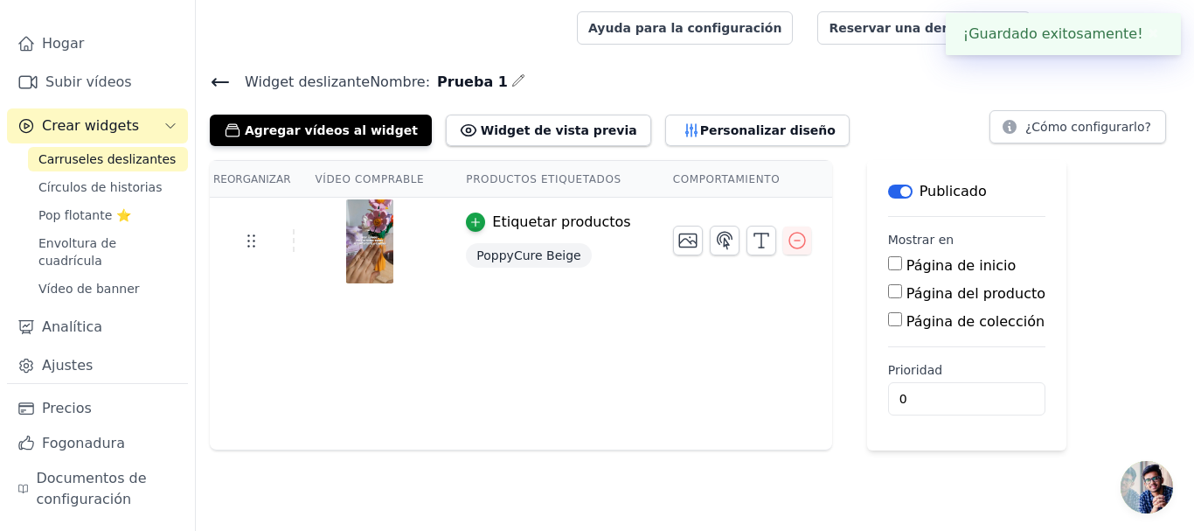
click at [1152, 34] on font "✖" at bounding box center [1153, 33] width 11 height 17
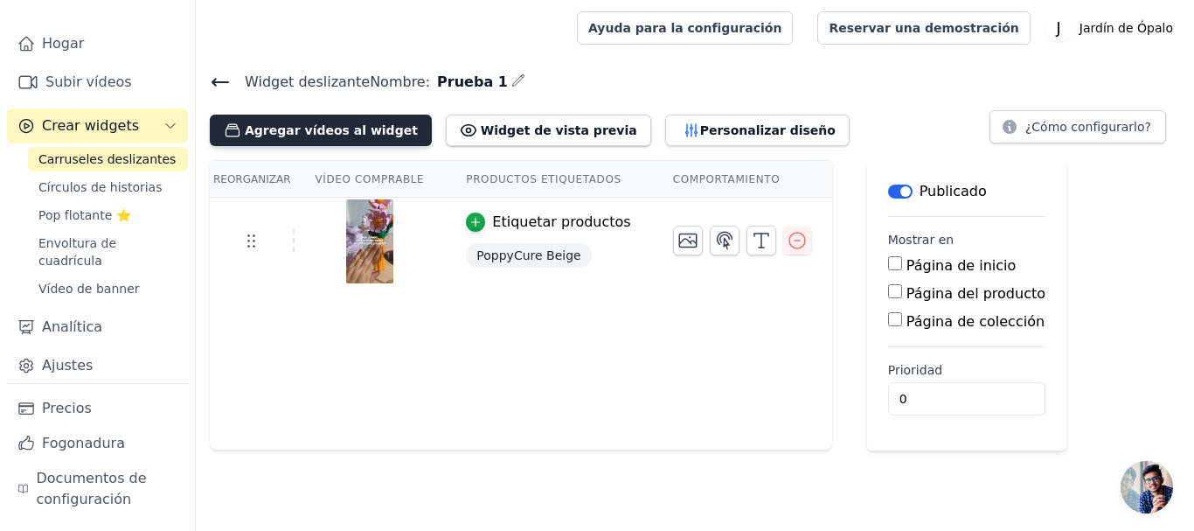
click at [323, 134] on font "Agregar vídeos al widget" at bounding box center [331, 130] width 173 height 14
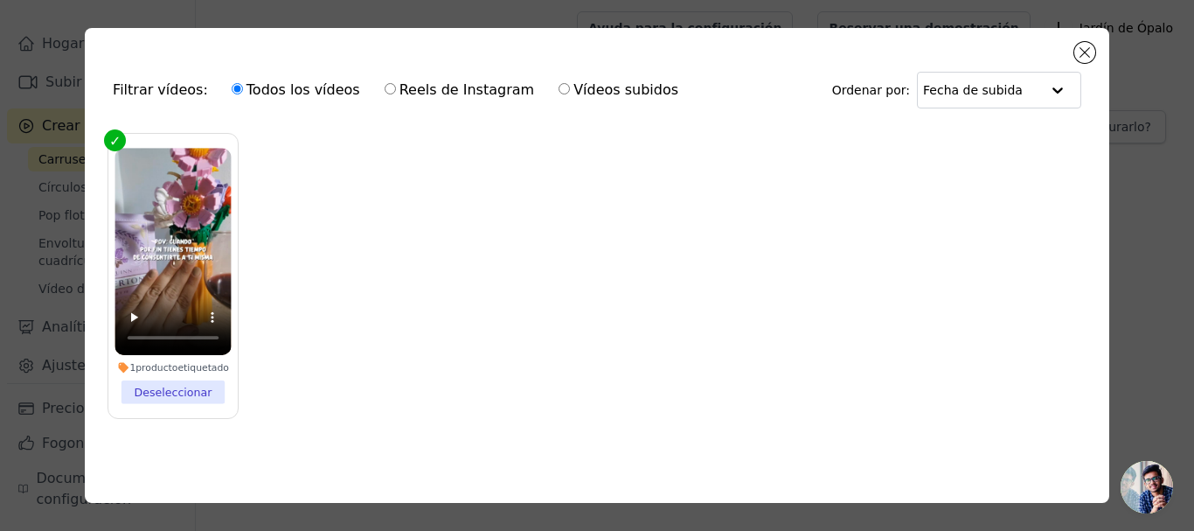
click at [421, 87] on font "Reels de Instagram" at bounding box center [466, 89] width 135 height 17
click at [396, 87] on input "Reels de Instagram" at bounding box center [390, 88] width 11 height 11
radio input "true"
click at [258, 94] on font "Todos los vídeos" at bounding box center [303, 89] width 114 height 17
click at [243, 94] on input "Todos los vídeos" at bounding box center [237, 88] width 11 height 11
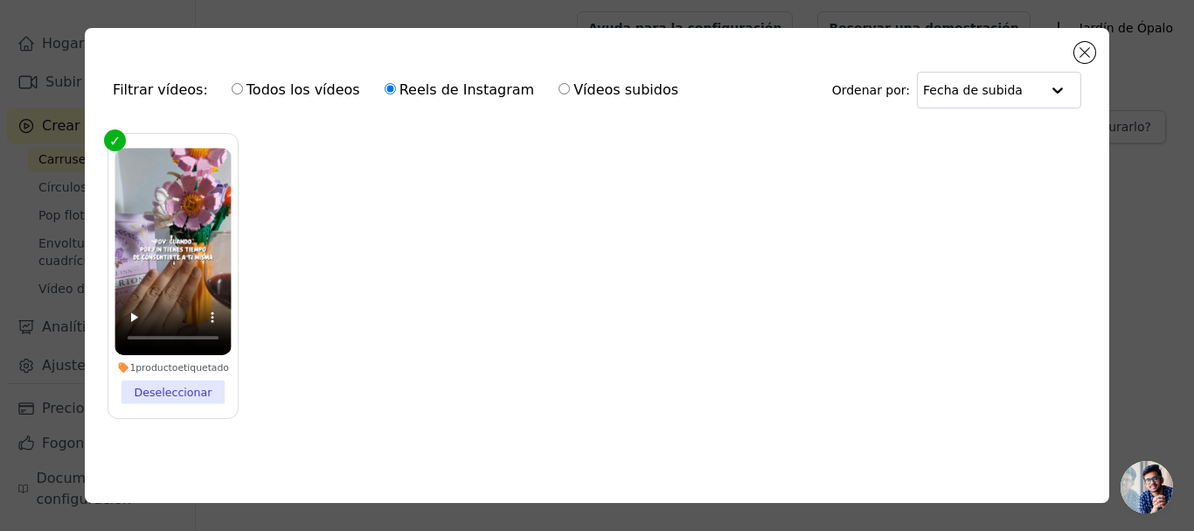
radio input "true"
click at [1081, 44] on button "Cerrar modal" at bounding box center [1084, 52] width 21 height 21
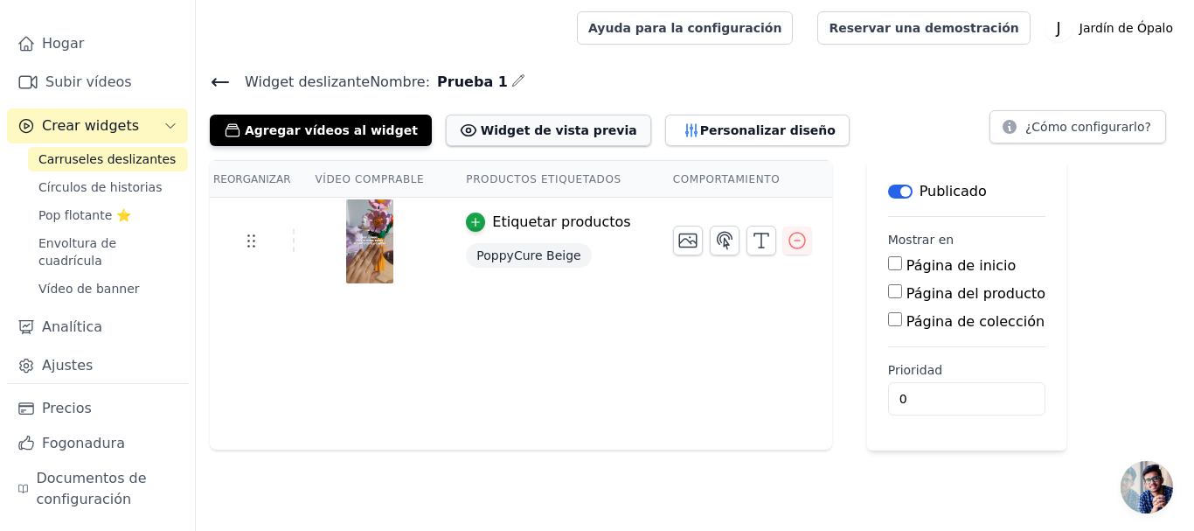
click at [481, 123] on font "Widget de vista previa" at bounding box center [559, 130] width 156 height 14
click at [888, 262] on input "Página de inicio" at bounding box center [895, 263] width 14 height 14
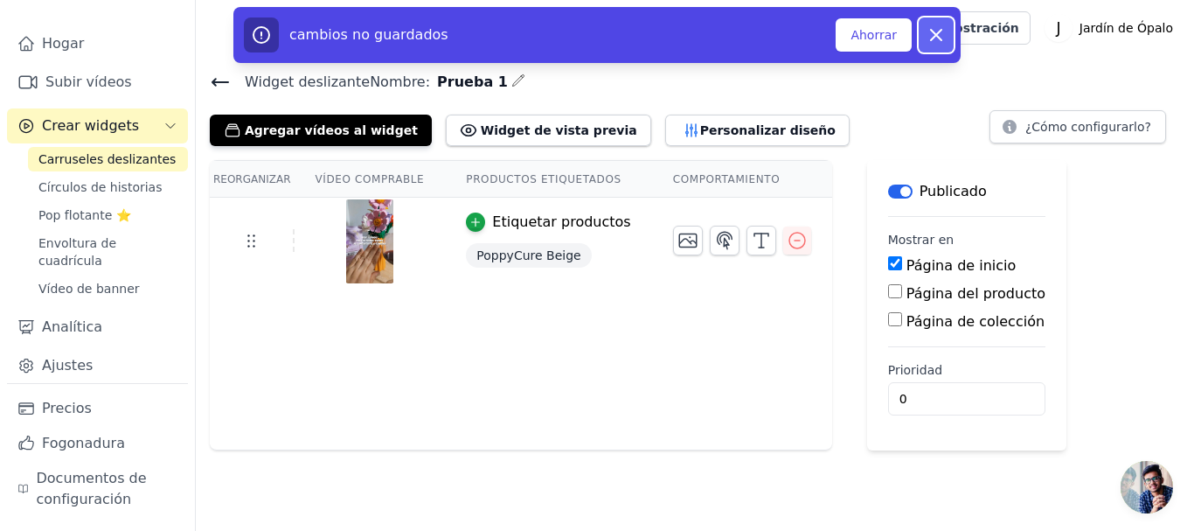
click at [930, 36] on icon "button" at bounding box center [936, 34] width 21 height 21
checkbox input "false"
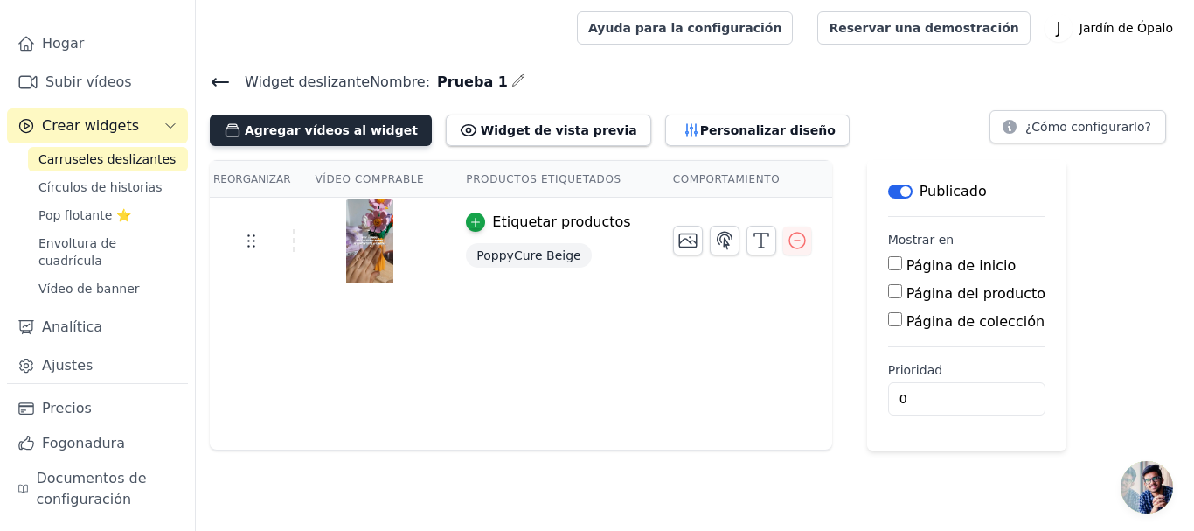
click at [281, 129] on font "Agregar vídeos al widget" at bounding box center [331, 130] width 173 height 14
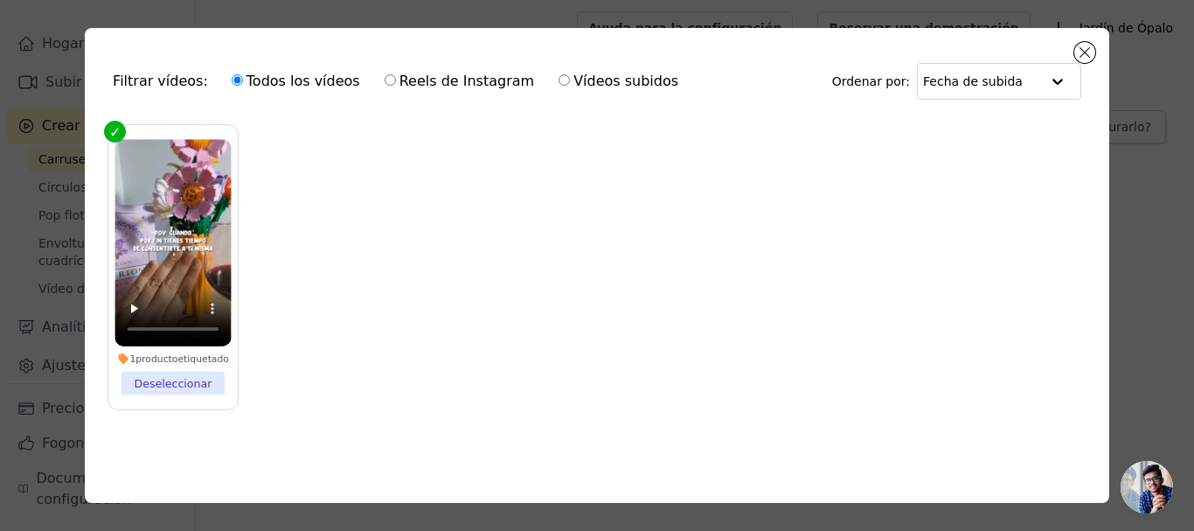
scroll to position [14, 0]
click at [399, 74] on font "Reels de Instagram" at bounding box center [466, 81] width 135 height 17
click at [395, 74] on input "Reels de Instagram" at bounding box center [390, 79] width 11 height 11
radio input "true"
click at [1088, 53] on button "Cerrar modal" at bounding box center [1084, 52] width 21 height 21
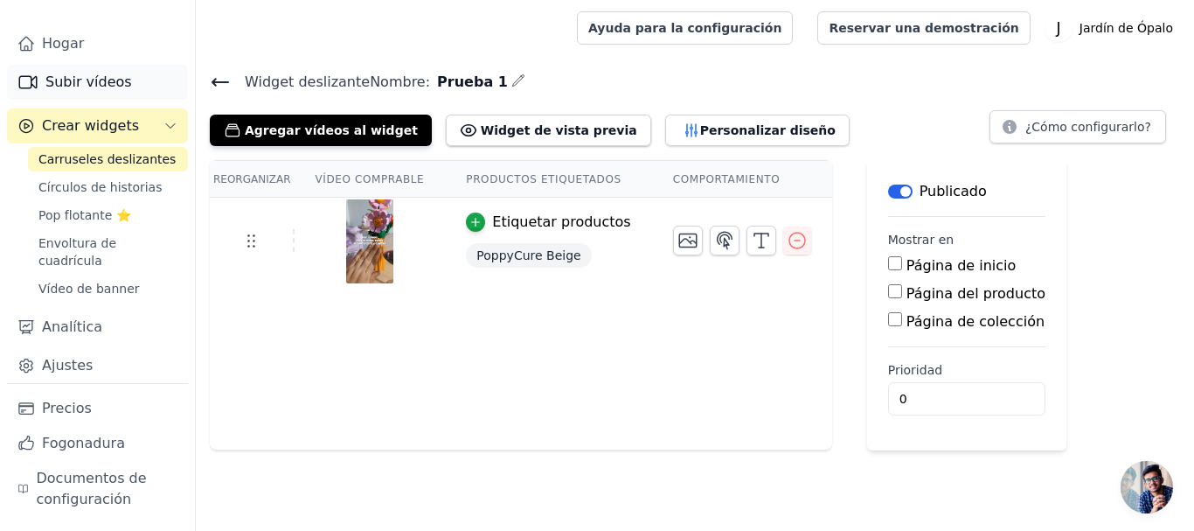
click at [73, 80] on font "Subir vídeos" at bounding box center [88, 81] width 87 height 17
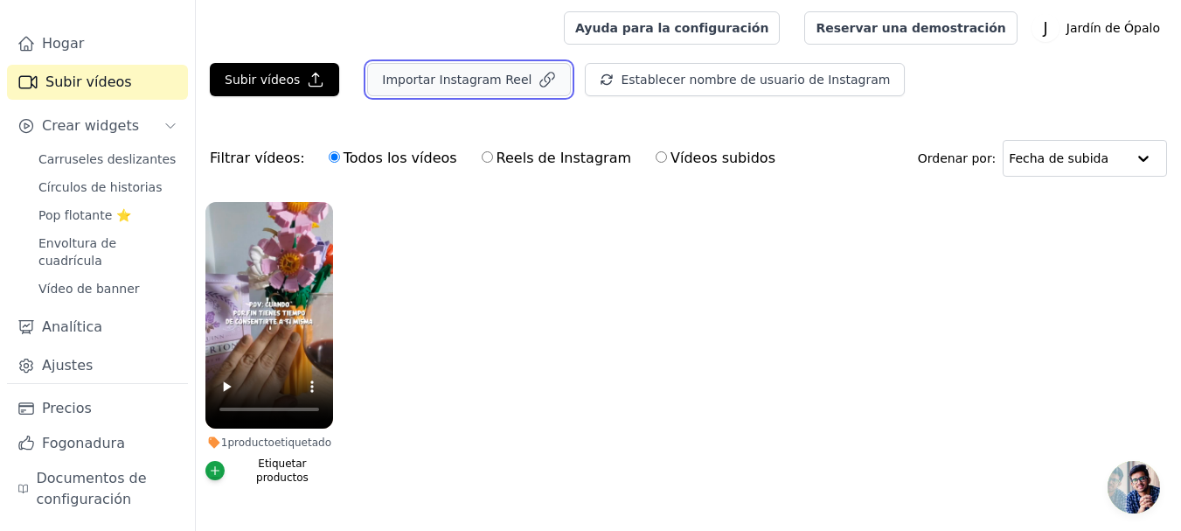
click at [462, 78] on font "Importar Instagram Reel" at bounding box center [456, 80] width 149 height 14
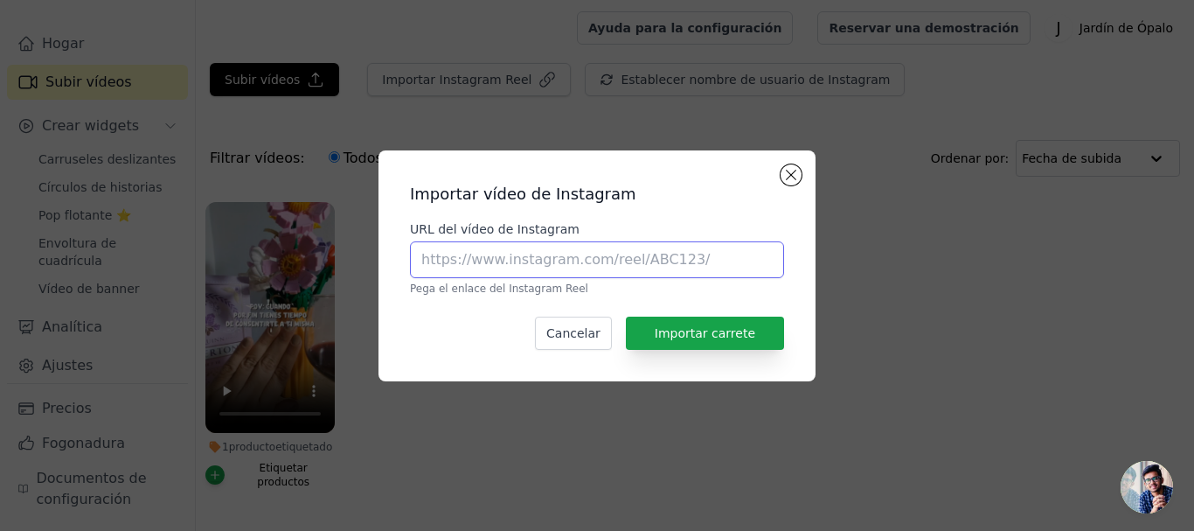
click at [575, 258] on input "URL del vídeo de Instagram" at bounding box center [597, 259] width 374 height 37
paste input "[URL][DOMAIN_NAME]"
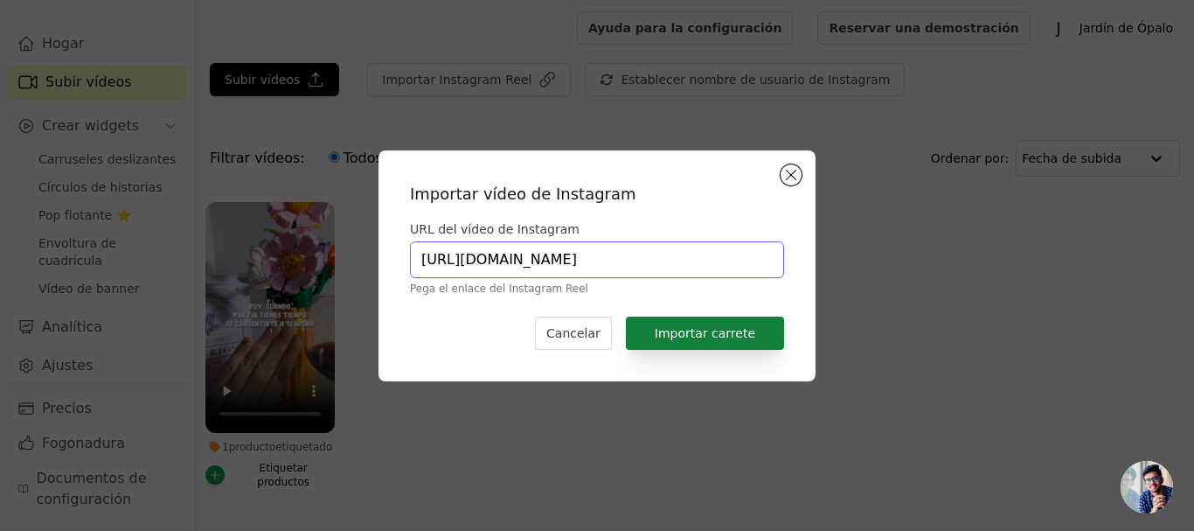
type input "[URL][DOMAIN_NAME]"
click at [760, 337] on button "Importar carrete" at bounding box center [705, 332] width 158 height 33
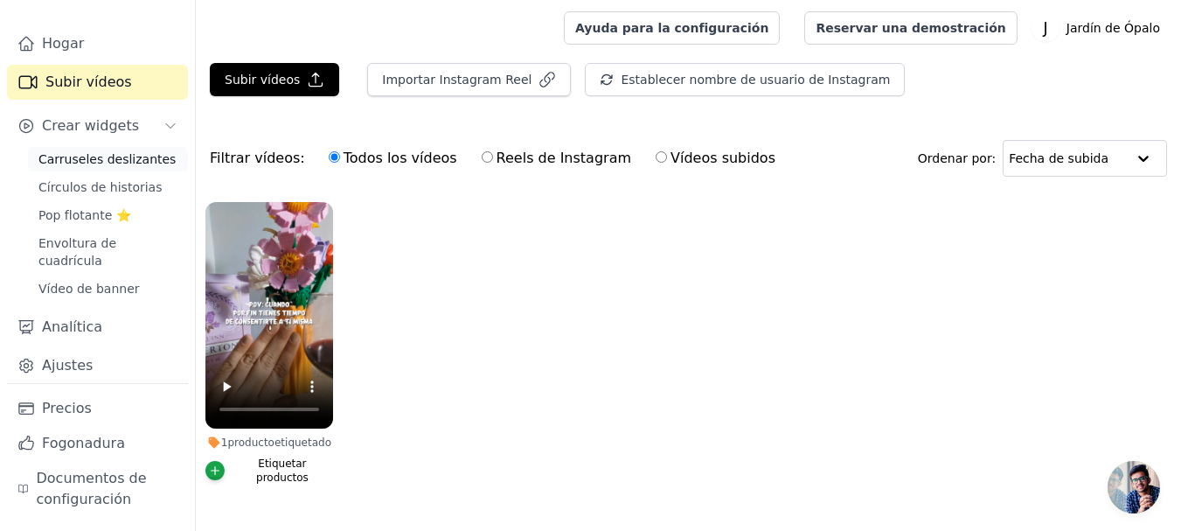
click at [110, 163] on font "Carruseles deslizantes" at bounding box center [106, 159] width 137 height 14
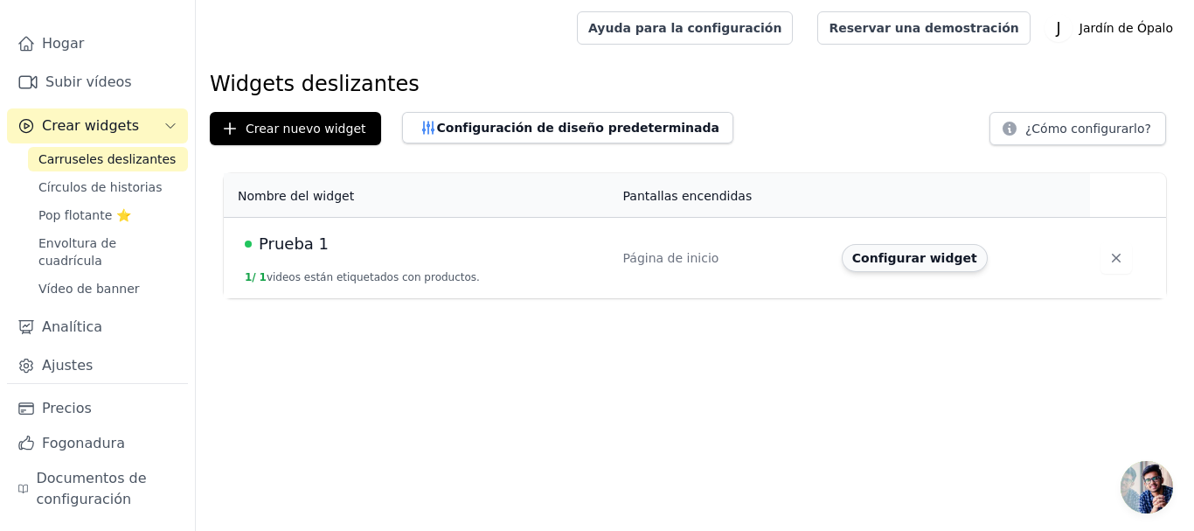
click at [886, 267] on button "Configurar widget" at bounding box center [915, 258] width 146 height 28
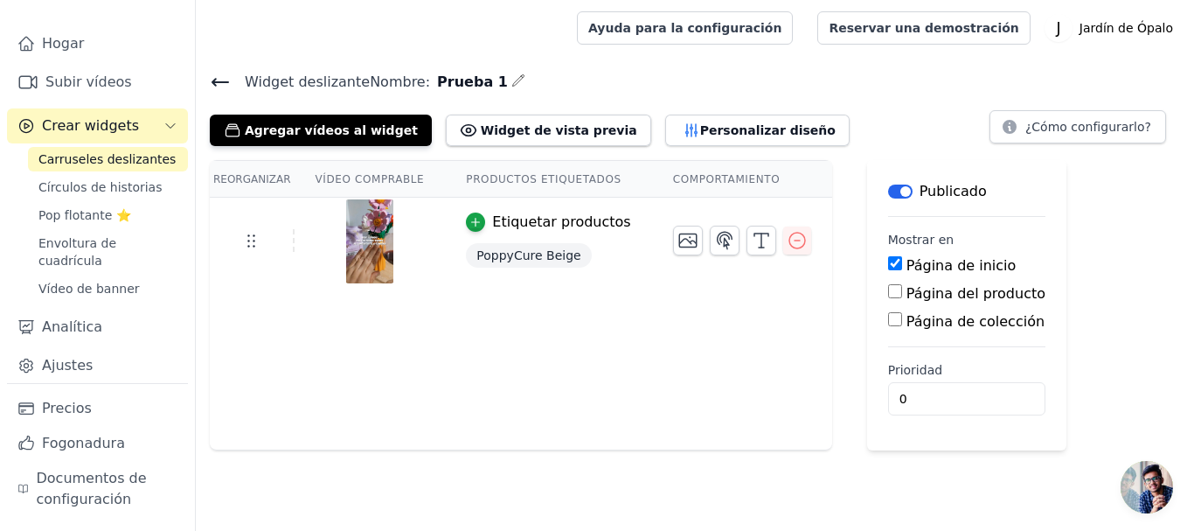
click at [691, 344] on div "Reorganizar Vídeo comprable Productos etiquetados Comportamiento Etiquetar prod…" at bounding box center [521, 305] width 622 height 290
click at [302, 135] on font "Agregar vídeos al widget" at bounding box center [331, 130] width 173 height 14
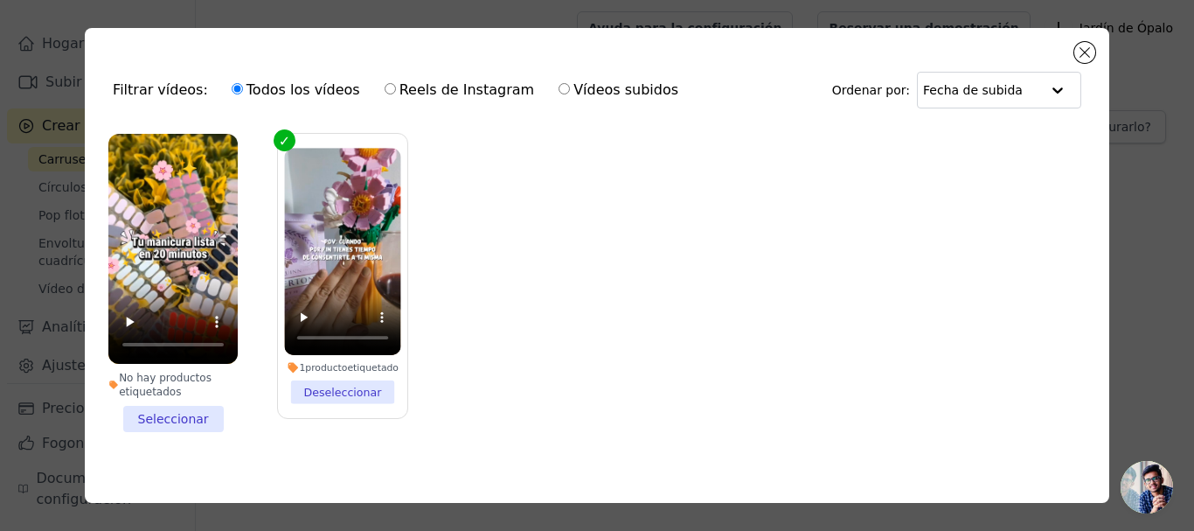
click at [149, 410] on li "No hay productos etiquetados Seleccionar" at bounding box center [172, 283] width 129 height 298
click at [0, 0] on input "No hay productos etiquetados Seleccionar" at bounding box center [0, 0] width 0 height 0
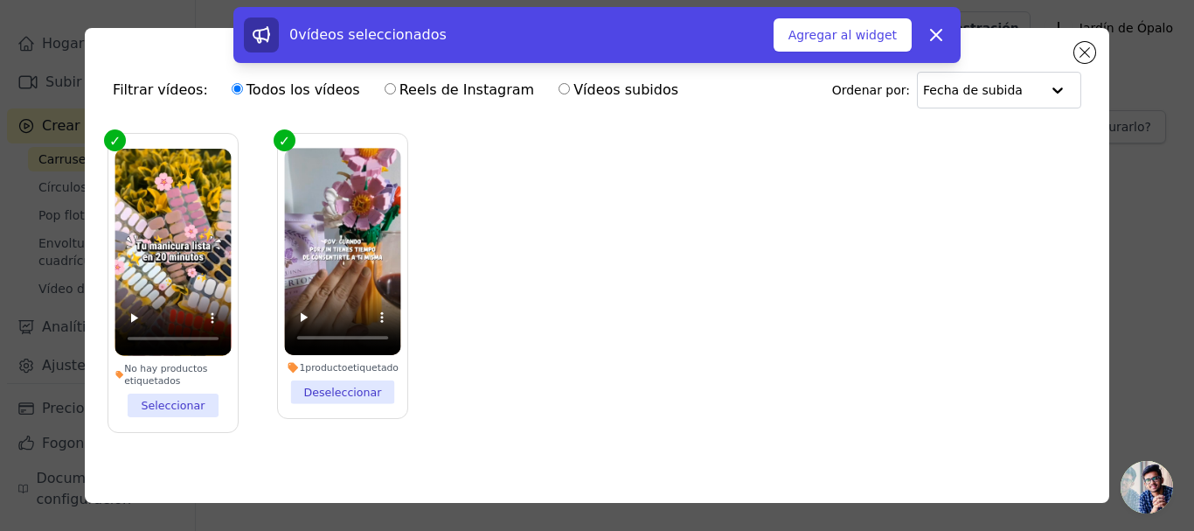
click at [1084, 51] on div "0 vídeos seleccionados Agregar al widget Despedir" at bounding box center [597, 38] width 1194 height 63
click at [853, 33] on font "Agregar al widget" at bounding box center [842, 35] width 108 height 14
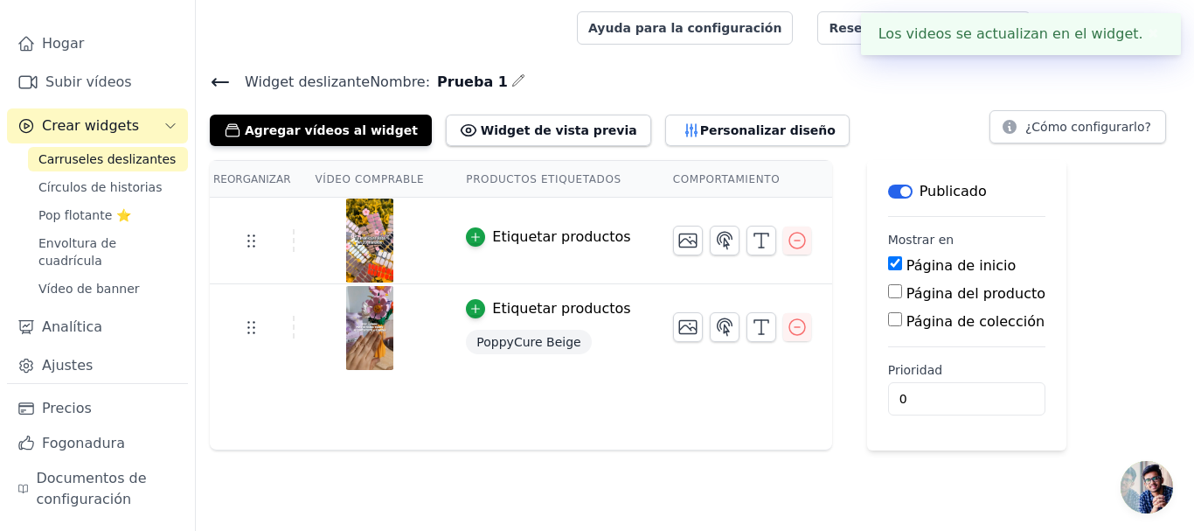
click at [532, 235] on font "Etiquetar productos" at bounding box center [561, 236] width 138 height 17
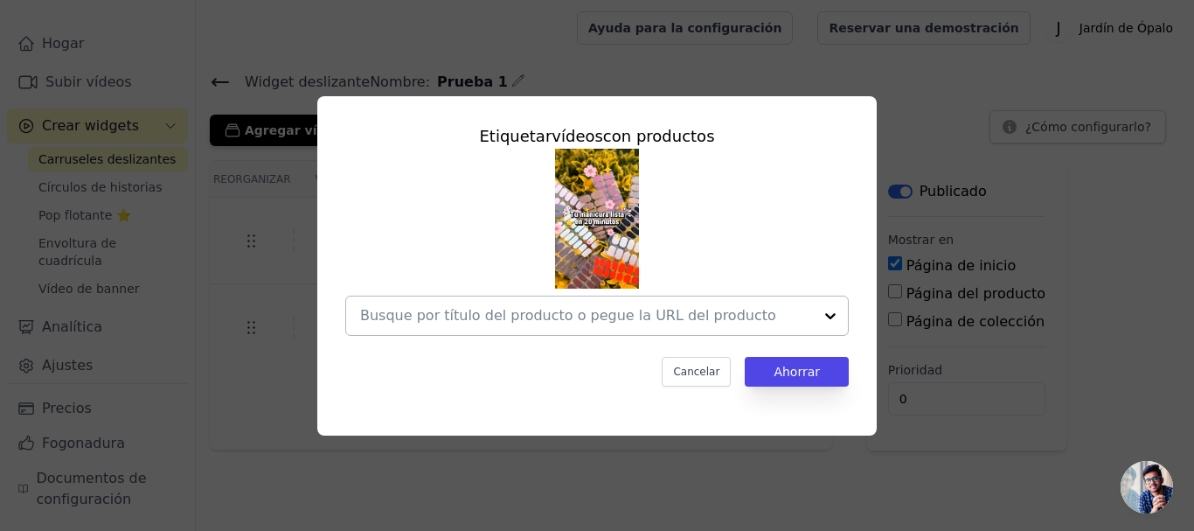
click at [836, 316] on div at bounding box center [830, 315] width 35 height 38
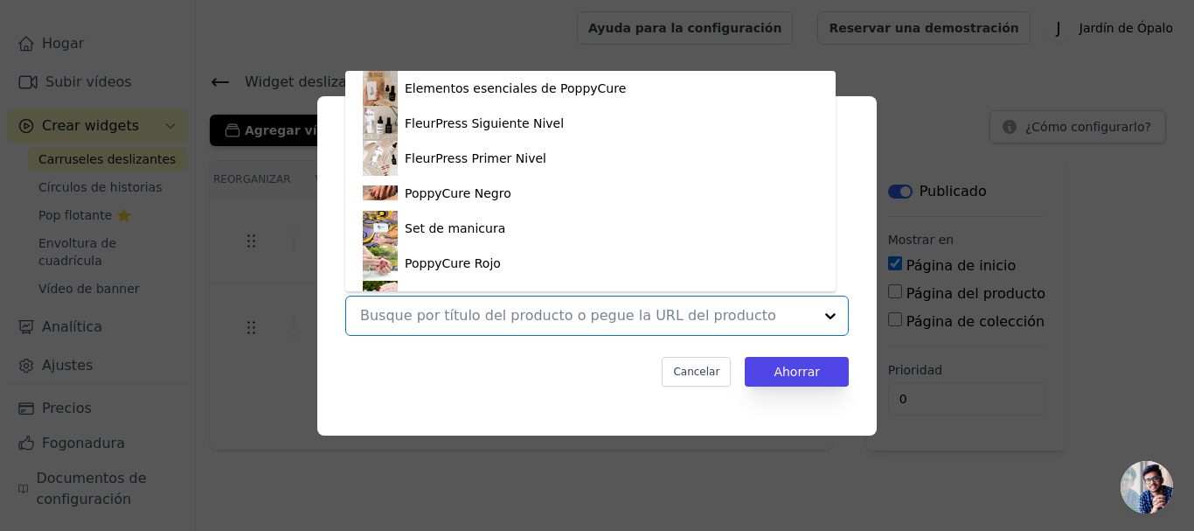
scroll to position [59, 0]
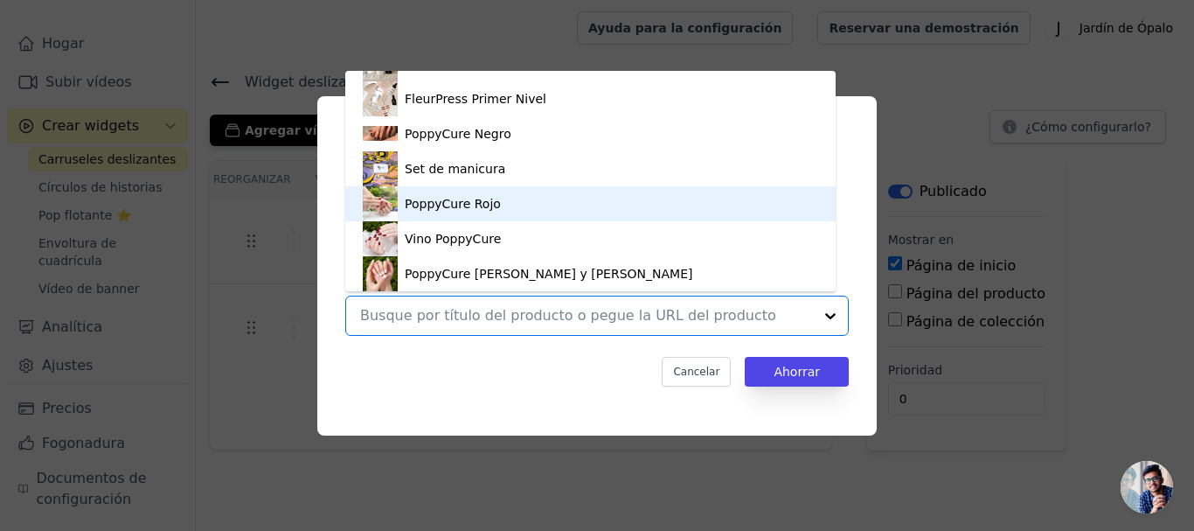
click at [470, 205] on font "PoppyCure Rojo" at bounding box center [453, 204] width 96 height 14
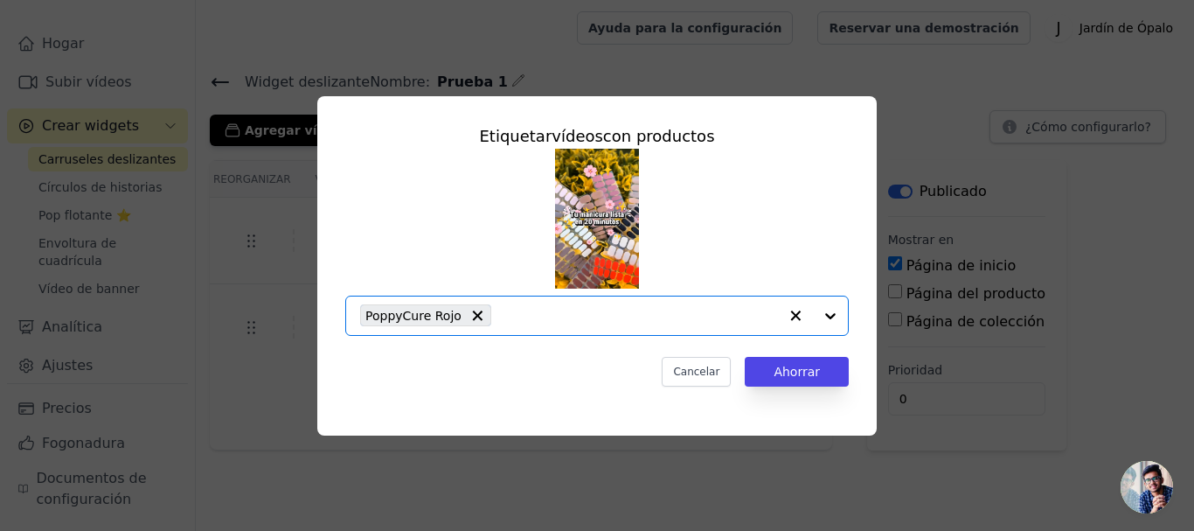
click at [834, 316] on div at bounding box center [813, 315] width 70 height 38
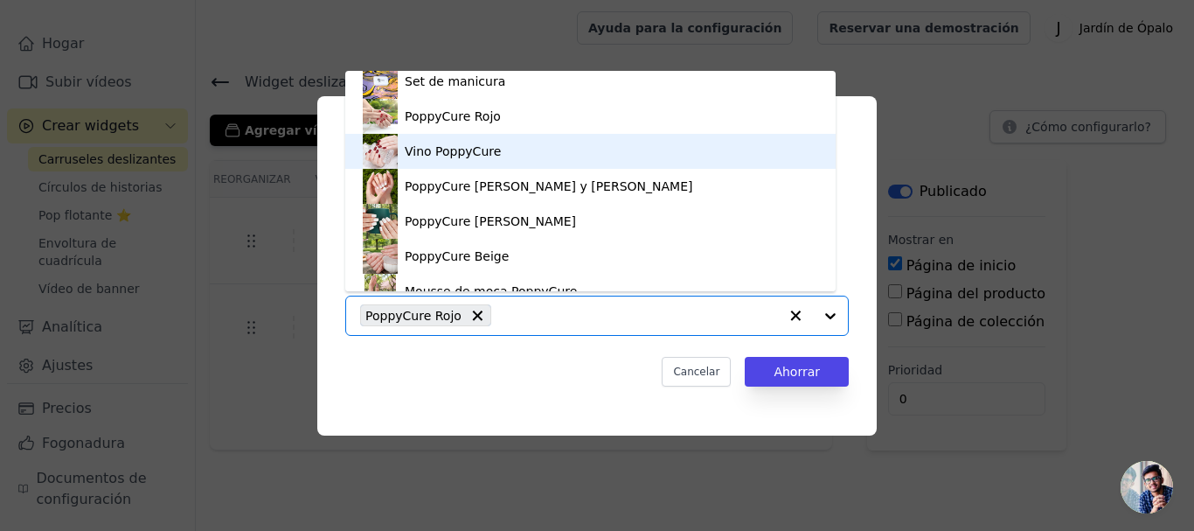
scroll to position [374, 0]
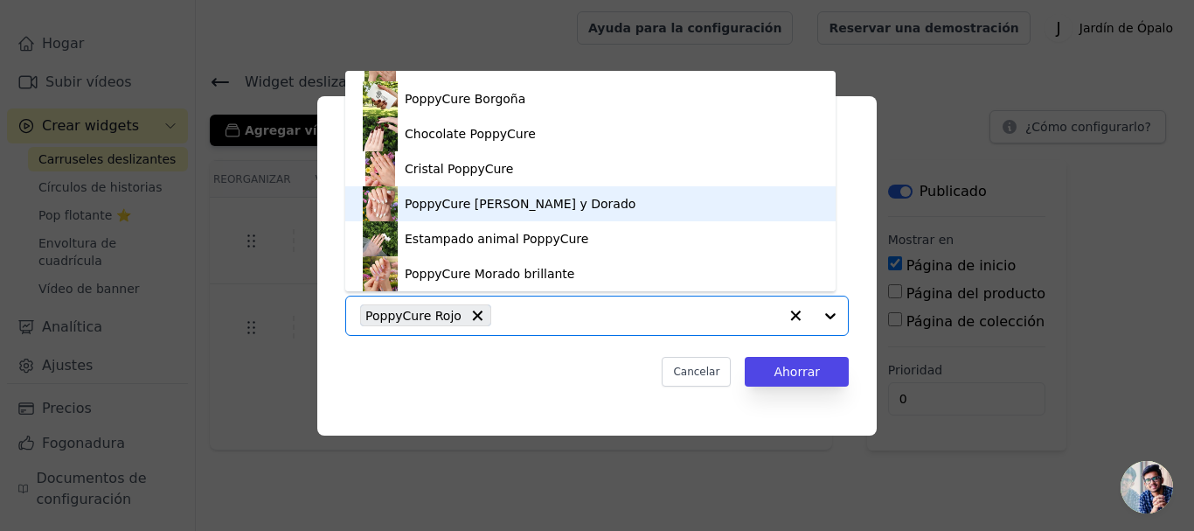
click at [470, 202] on font "PoppyCure [PERSON_NAME] y Dorado" at bounding box center [520, 204] width 231 height 14
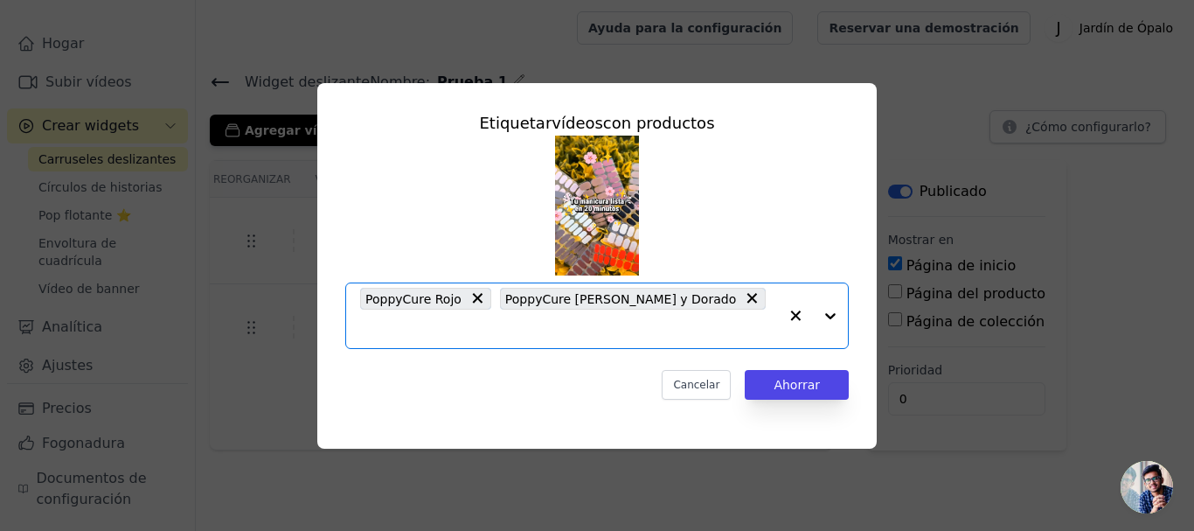
click at [830, 311] on div at bounding box center [813, 315] width 70 height 65
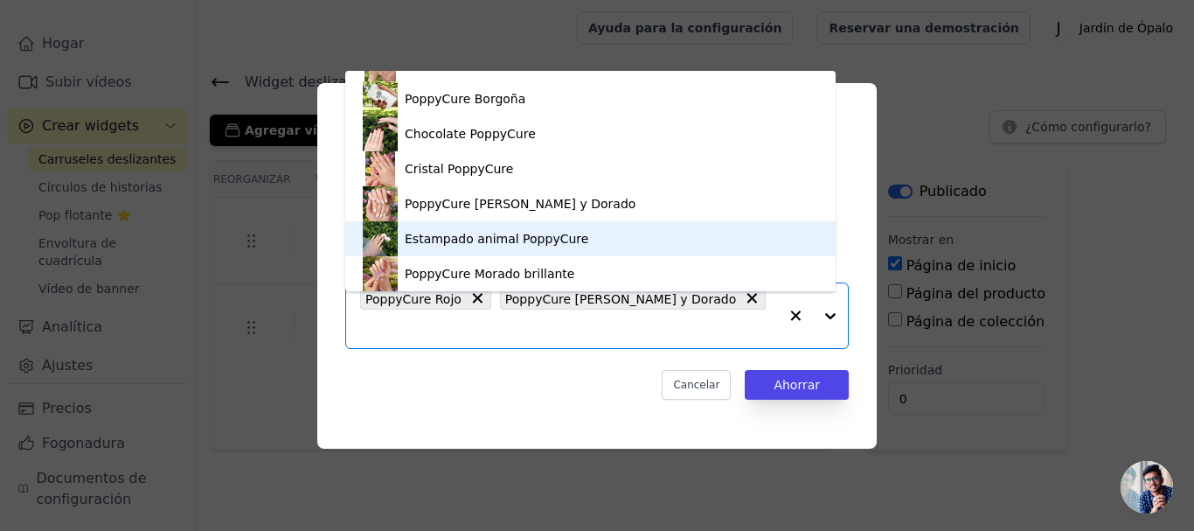
click at [464, 239] on font "Estampado animal PoppyCure" at bounding box center [497, 239] width 184 height 14
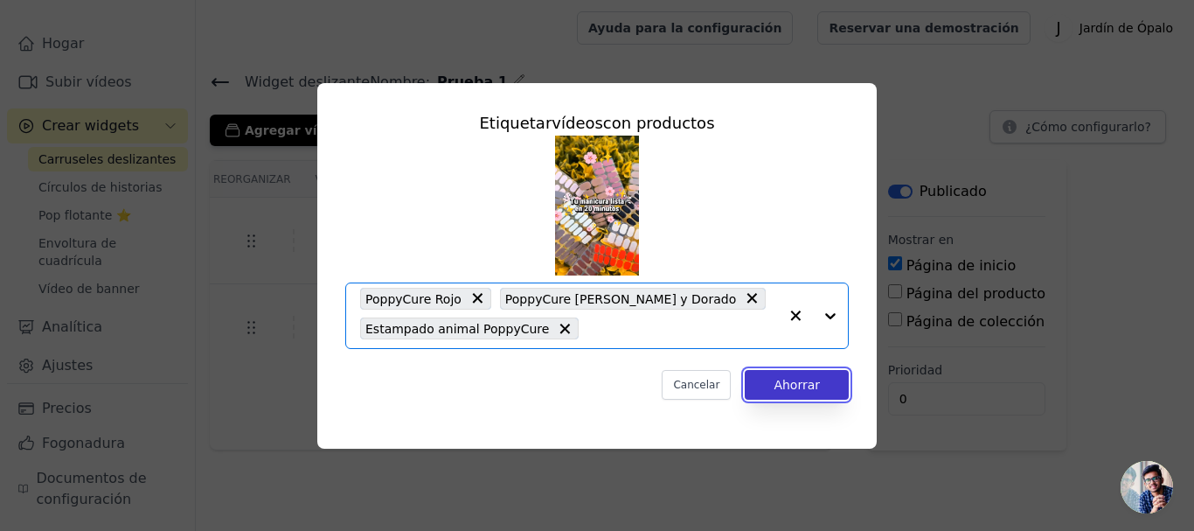
click at [809, 383] on font "Ahorrar" at bounding box center [797, 385] width 46 height 14
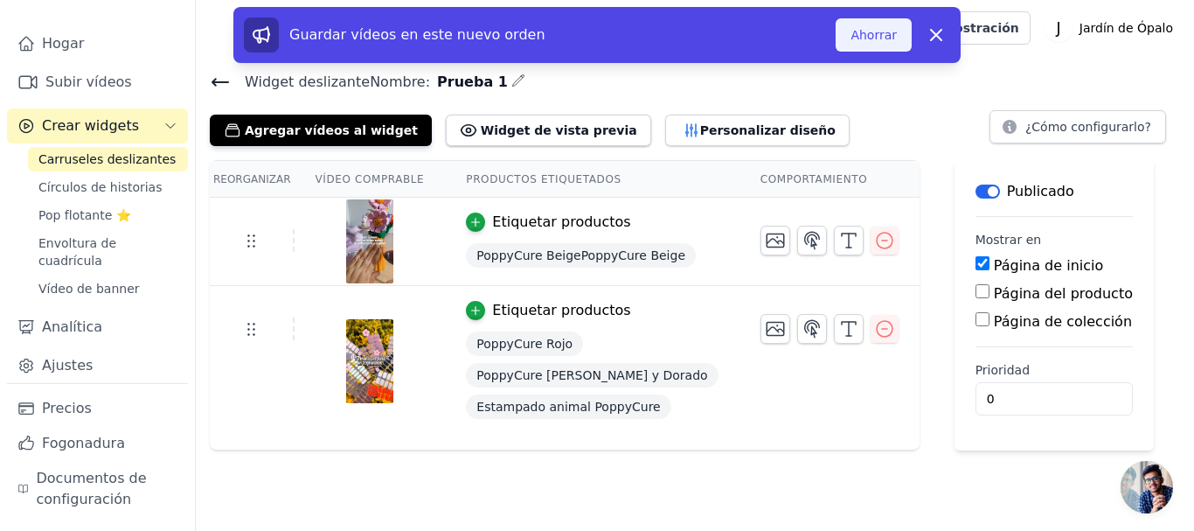
click at [884, 42] on font "Ahorrar" at bounding box center [873, 35] width 46 height 14
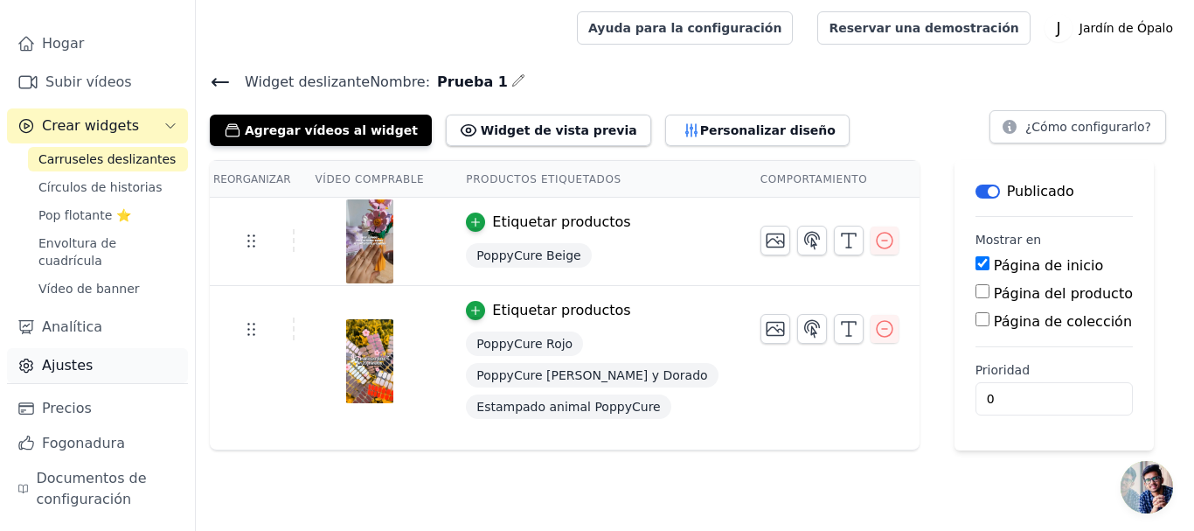
click at [62, 361] on font "Ajustes" at bounding box center [67, 365] width 51 height 17
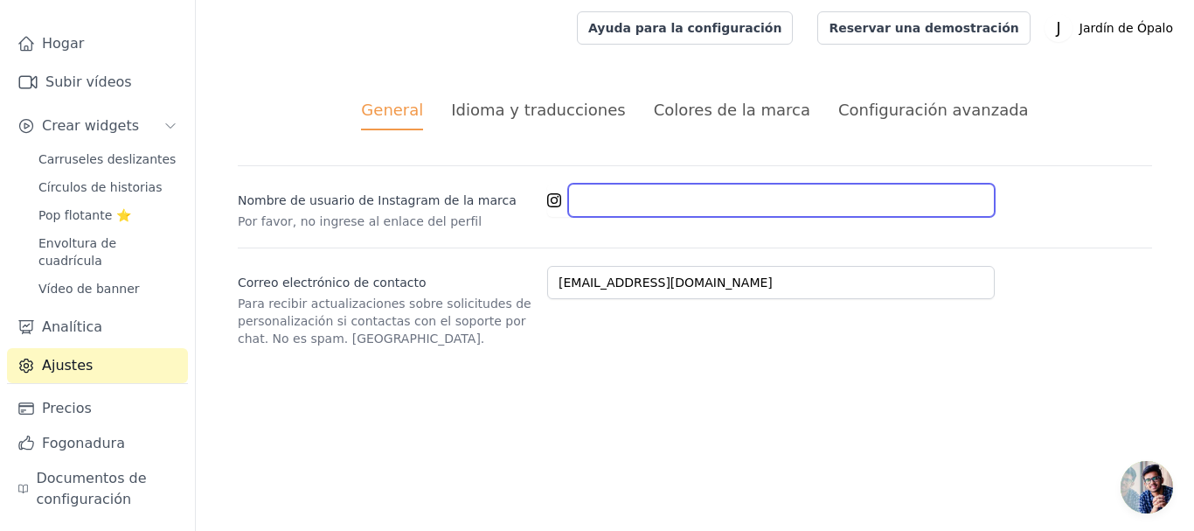
click at [637, 194] on input "Nombre de usuario de Instagram de la marca" at bounding box center [781, 200] width 427 height 33
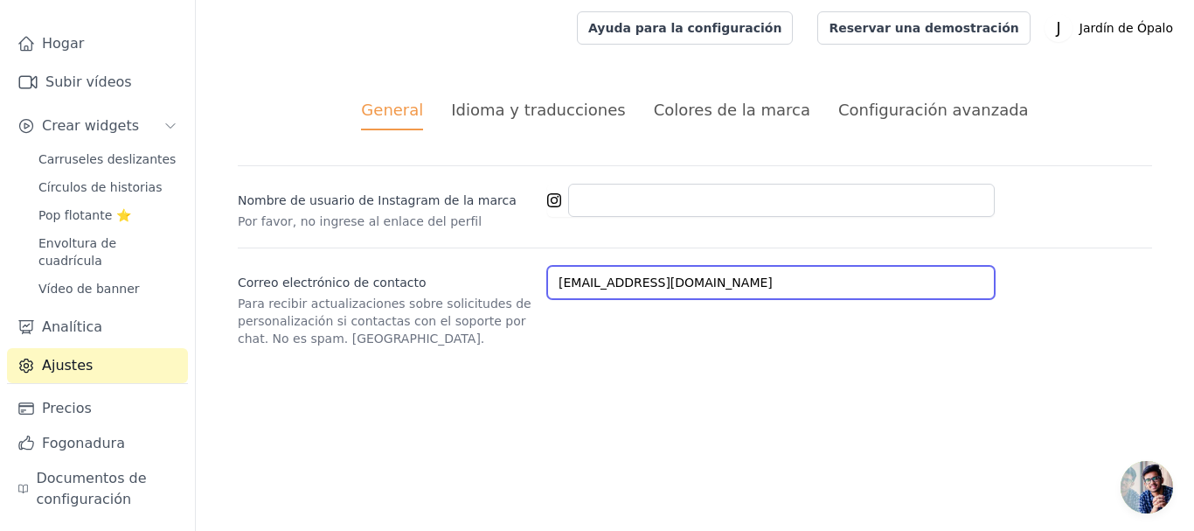
drag, startPoint x: 620, startPoint y: 283, endPoint x: 533, endPoint y: 284, distance: 86.5
click at [533, 284] on div "Correo electrónico de contacto Para recibir actualizaciones sobre solicitudes d…" at bounding box center [695, 297] width 914 height 100
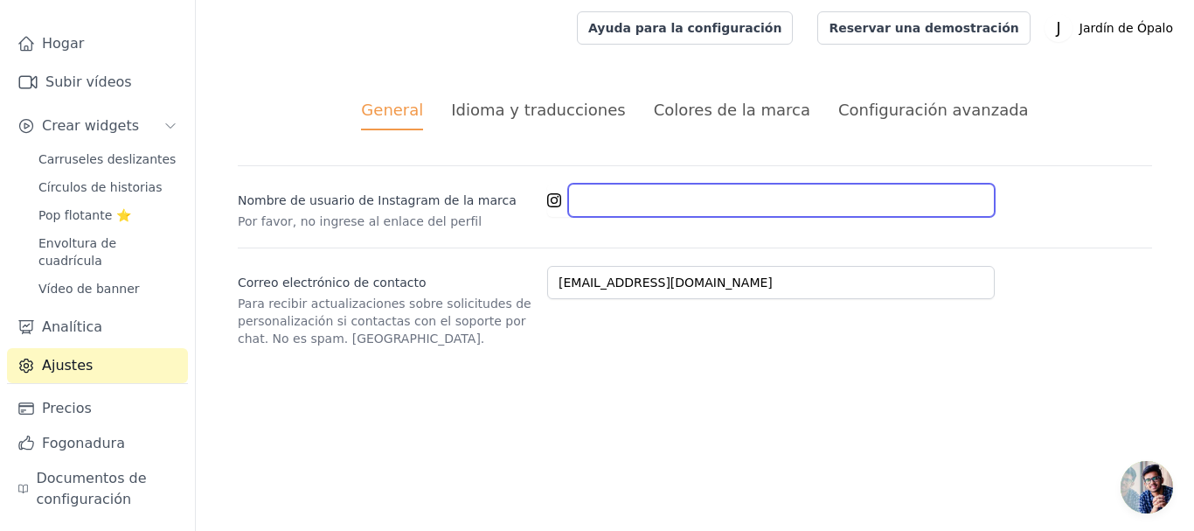
click at [792, 203] on input "Nombre de usuario de Instagram de la marca" at bounding box center [781, 200] width 427 height 33
paste input "jardindopal"
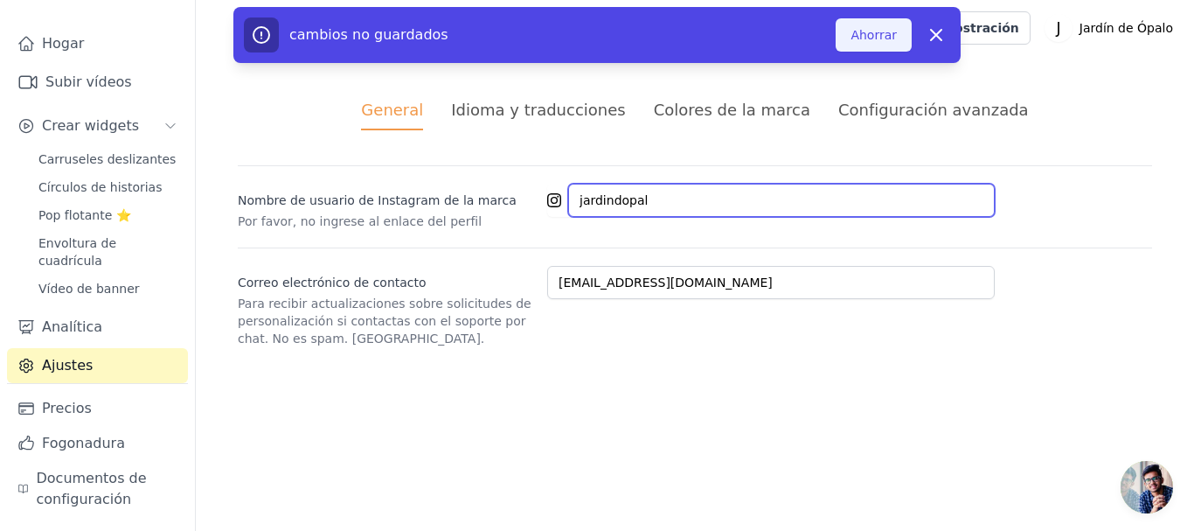
type input "jardindopal"
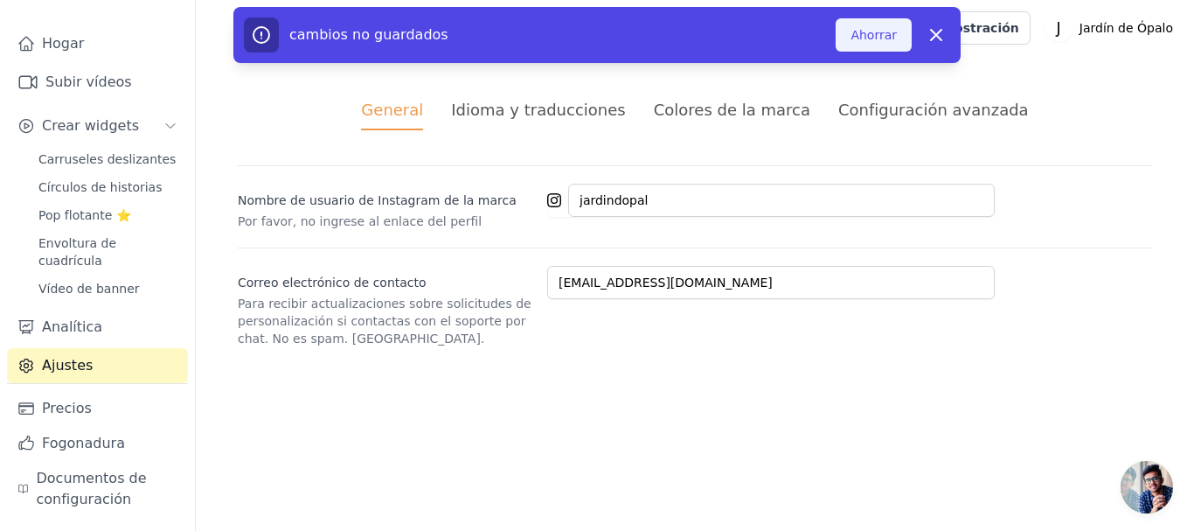
click at [878, 47] on button "Ahorrar" at bounding box center [874, 34] width 76 height 33
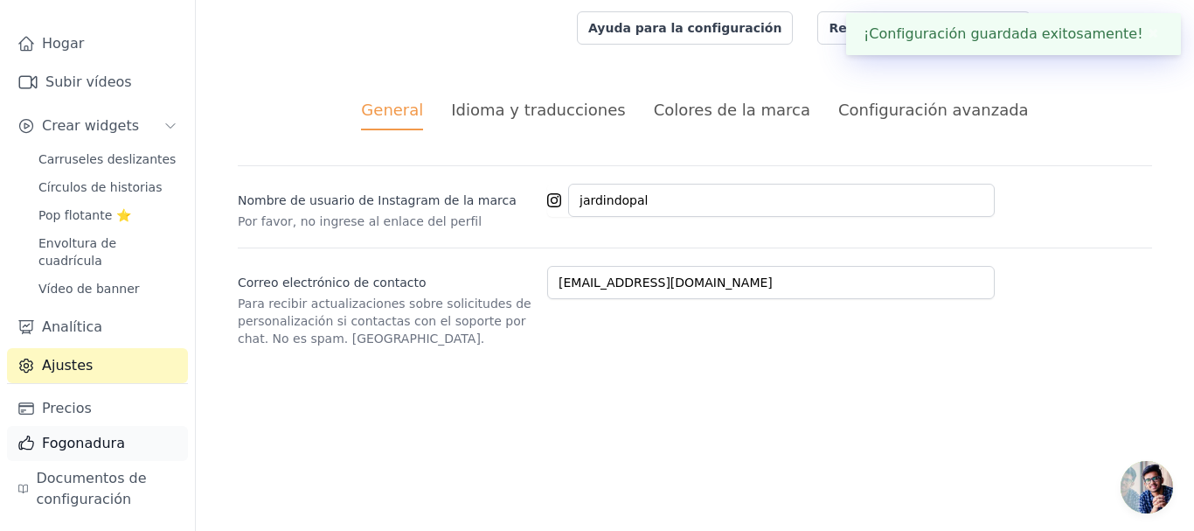
click at [109, 448] on font "Fogonadura" at bounding box center [83, 442] width 83 height 17
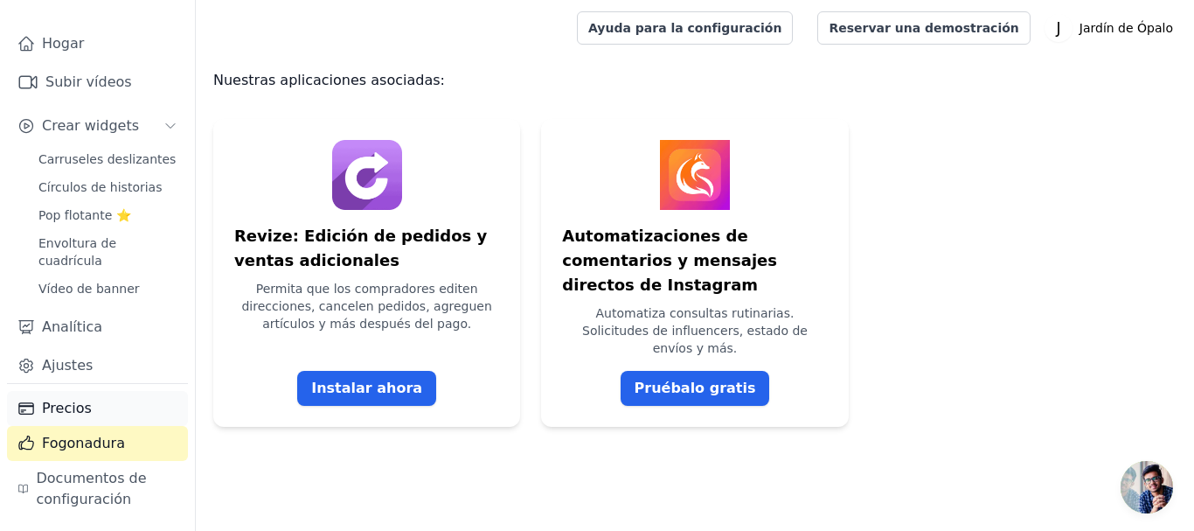
click at [86, 408] on font "Precios" at bounding box center [67, 407] width 50 height 17
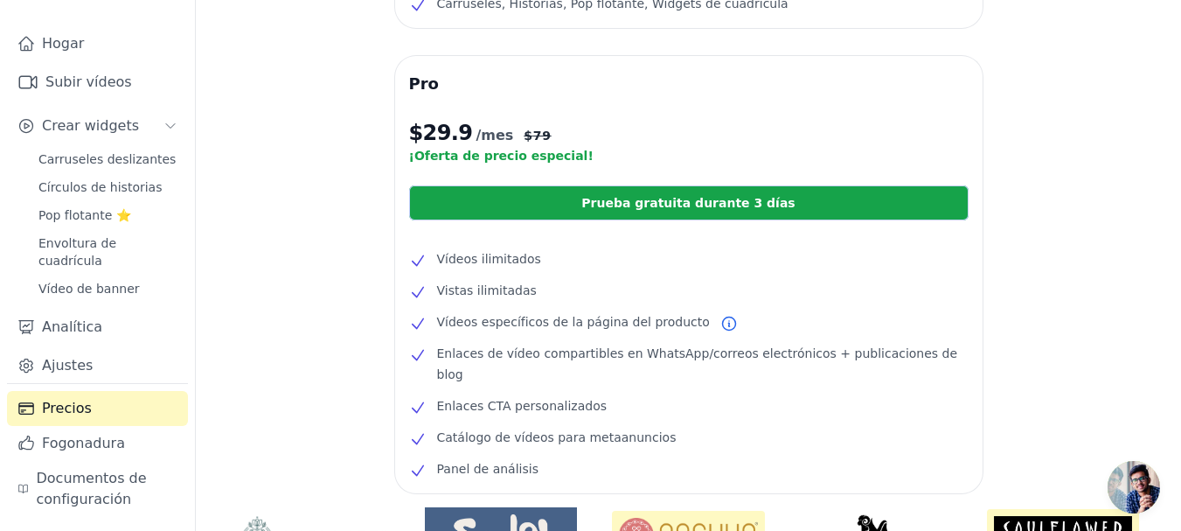
scroll to position [350, 0]
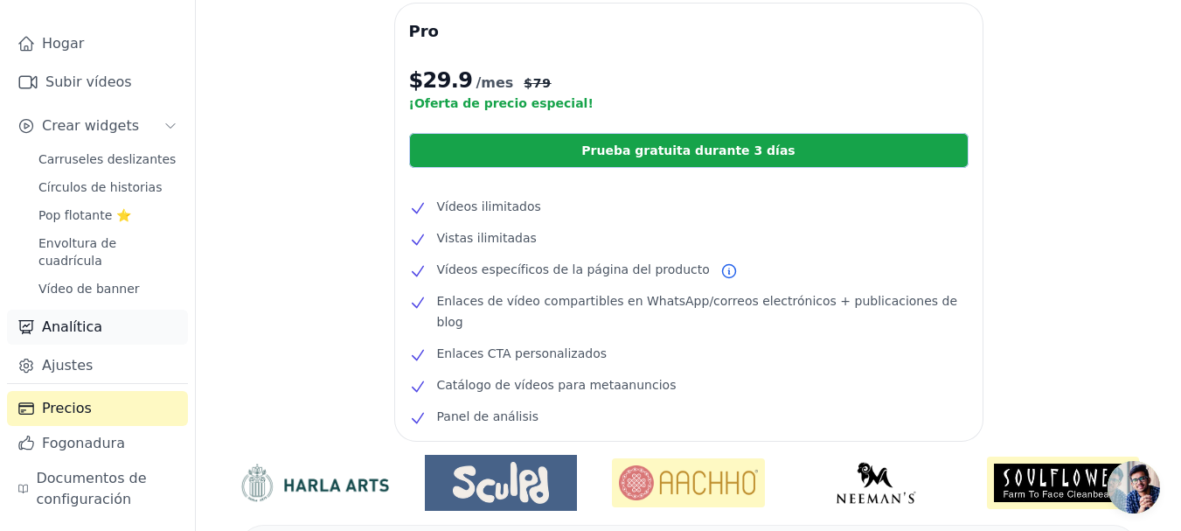
click at [55, 322] on font "Analítica" at bounding box center [72, 326] width 60 height 17
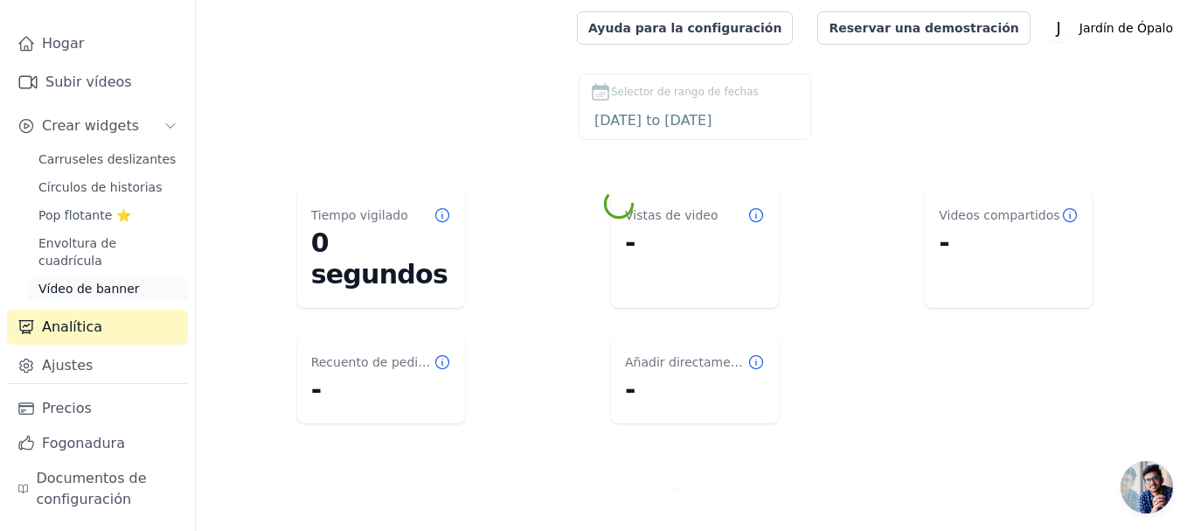
click at [83, 296] on span "Vídeo de banner" at bounding box center [88, 288] width 101 height 17
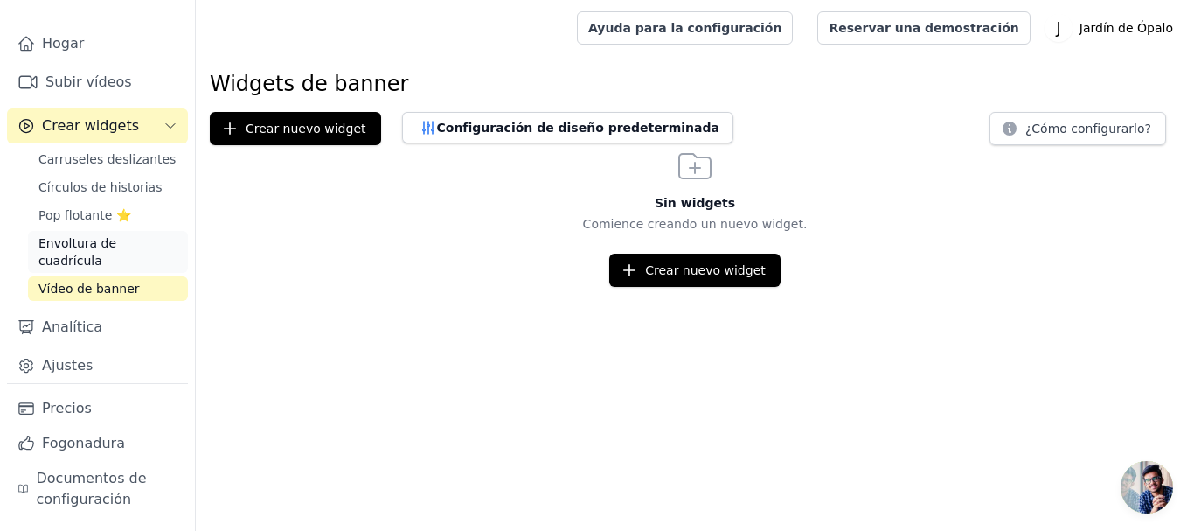
click at [81, 244] on font "Envoltura de cuadrícula" at bounding box center [77, 251] width 78 height 31
